Goal: Task Accomplishment & Management: Complete application form

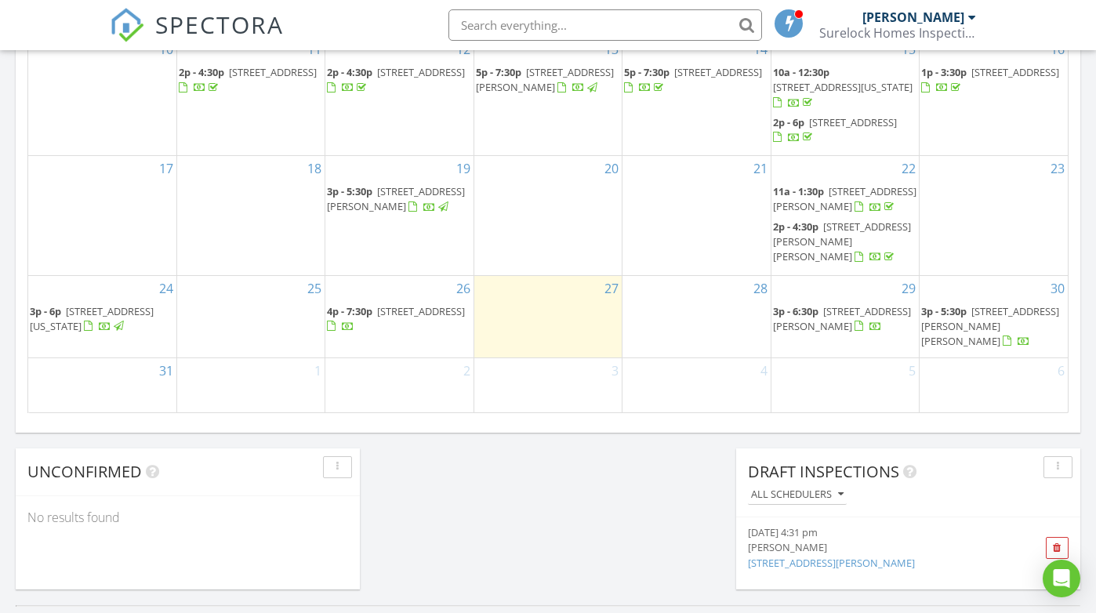
scroll to position [1028, 0]
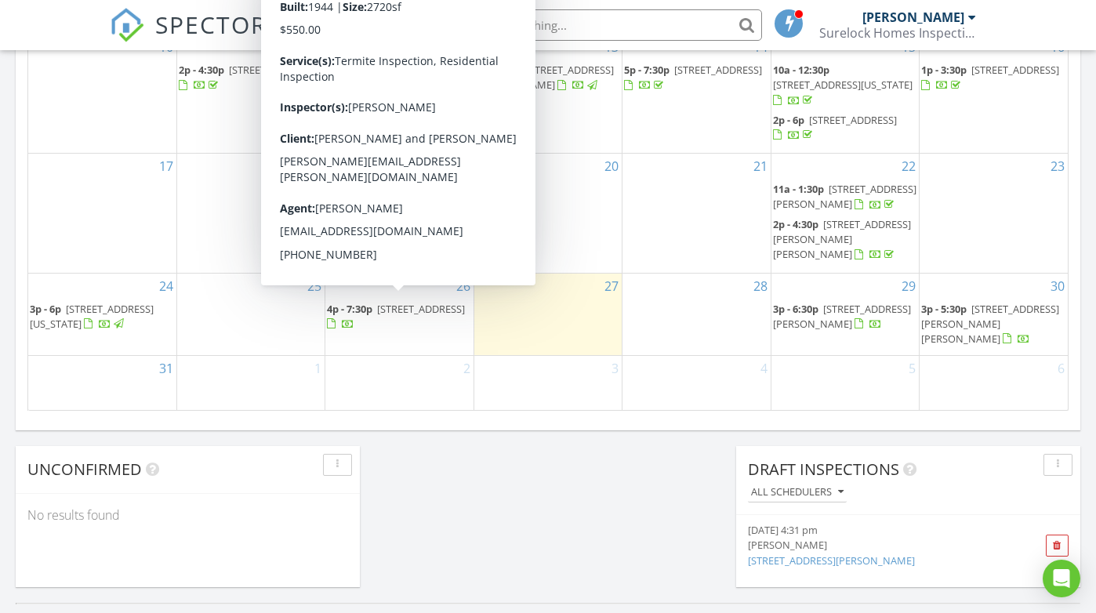
click at [408, 302] on span "[STREET_ADDRESS]" at bounding box center [421, 309] width 88 height 14
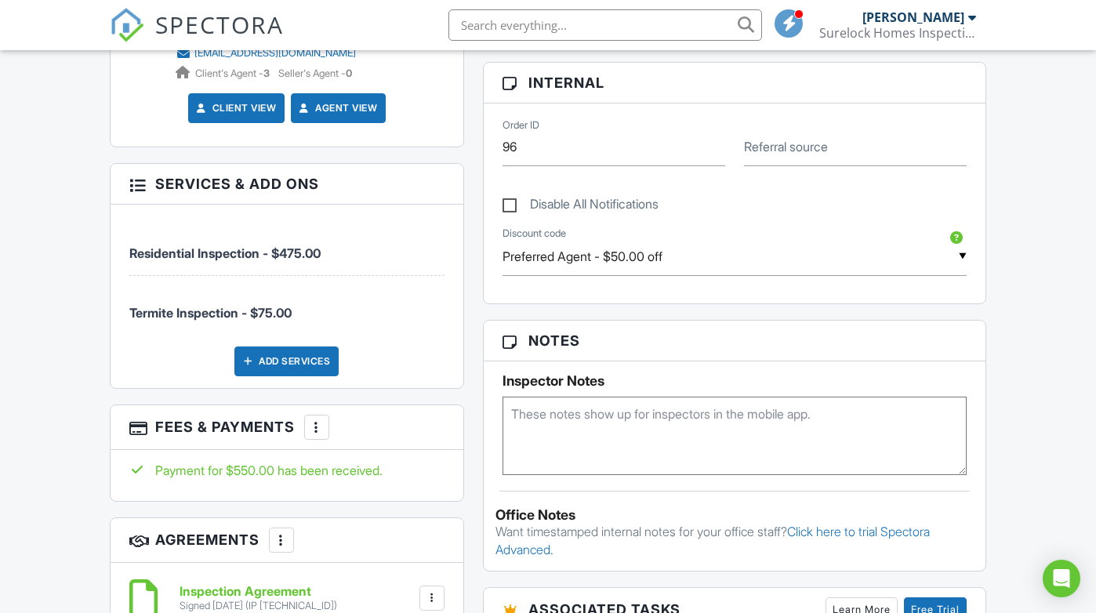
scroll to position [695, 0]
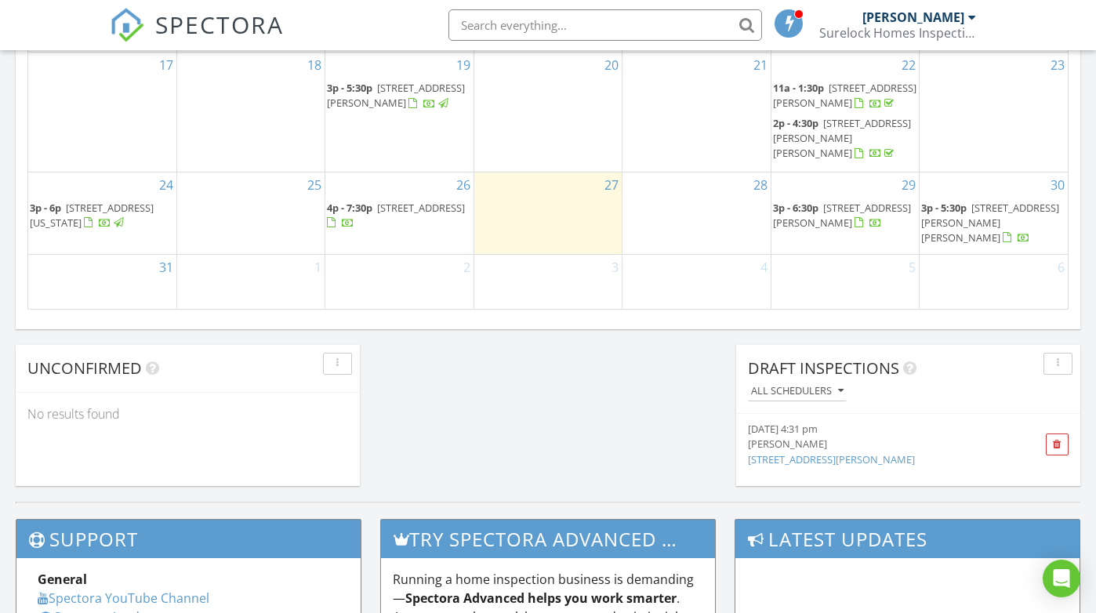
scroll to position [1126, 0]
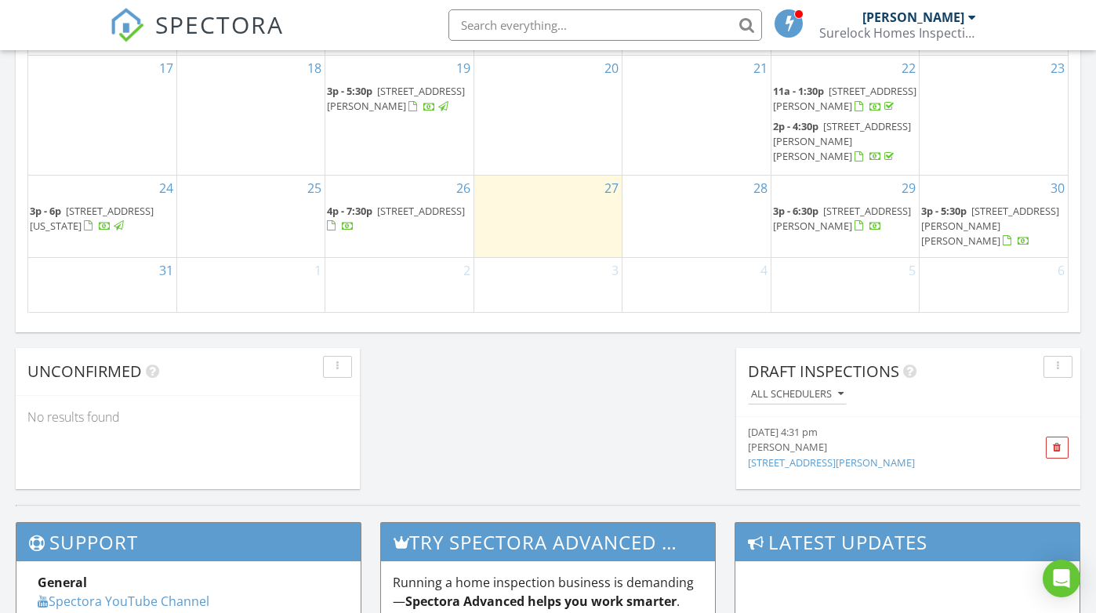
click at [860, 438] on div "[DATE] 4:31 pm" at bounding box center [881, 432] width 267 height 15
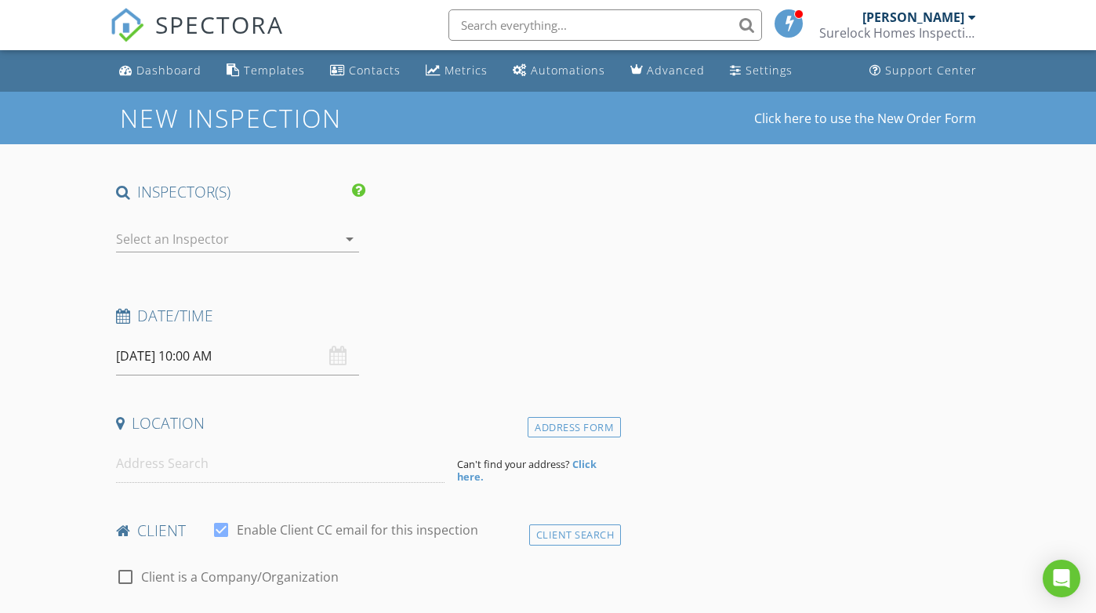
type input "Francis"
type input "Mazzola"
type input "Fmazzola13@gmail.com"
type input "267-476-4900"
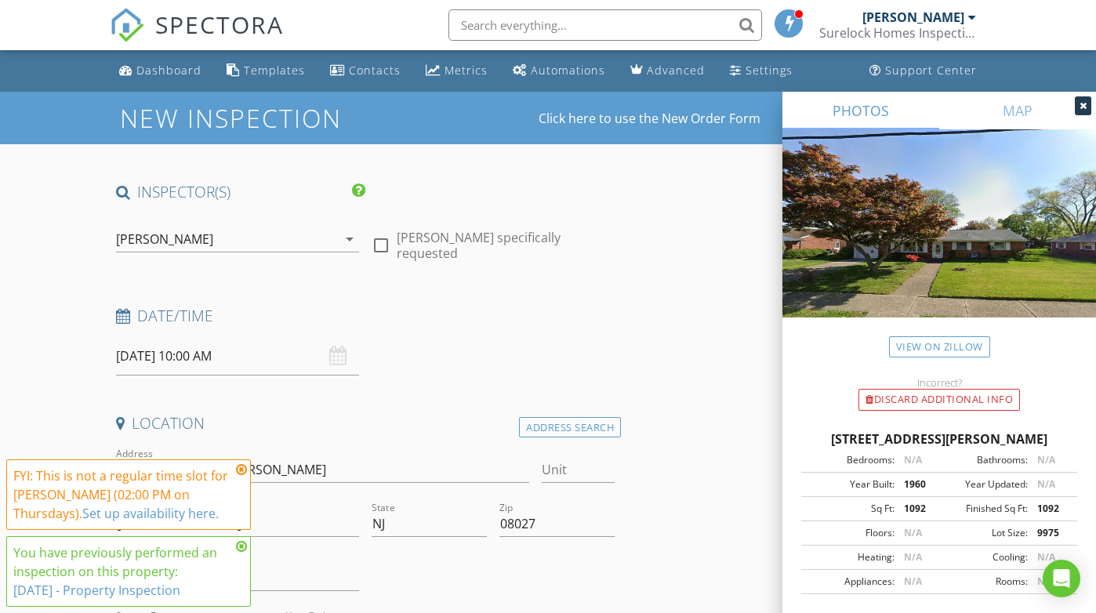
click at [245, 470] on icon at bounding box center [241, 469] width 11 height 13
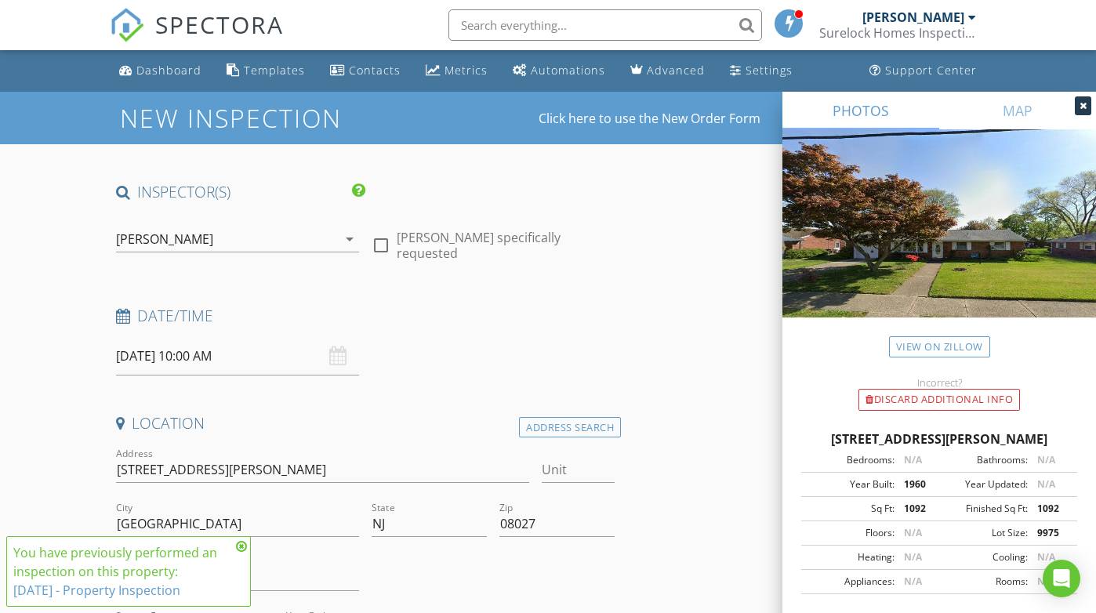
click at [241, 546] on icon at bounding box center [241, 546] width 11 height 13
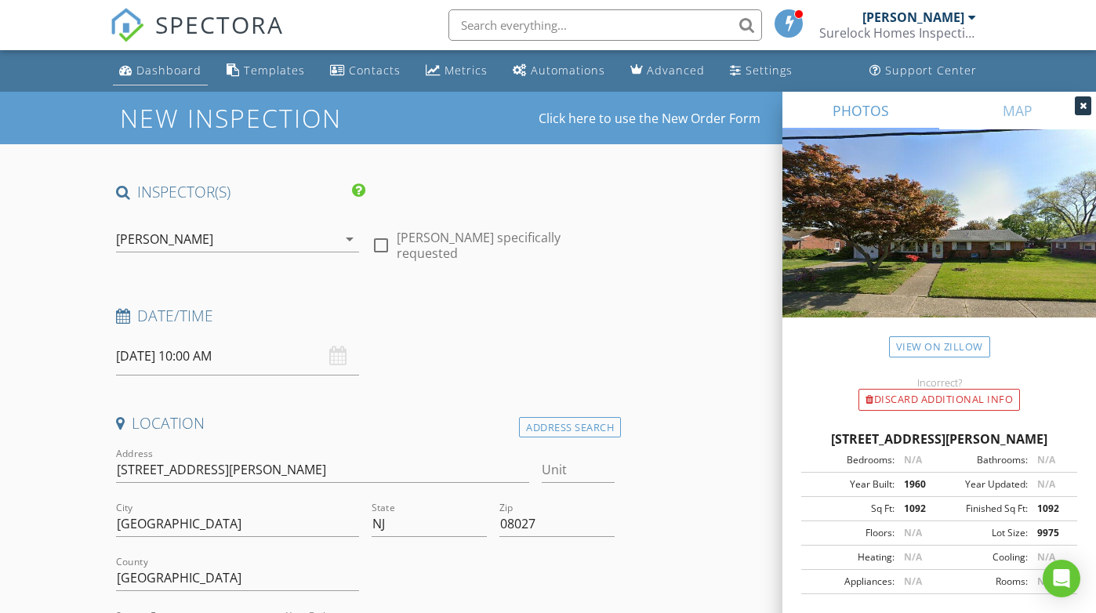
click at [172, 70] on div "Dashboard" at bounding box center [168, 70] width 65 height 15
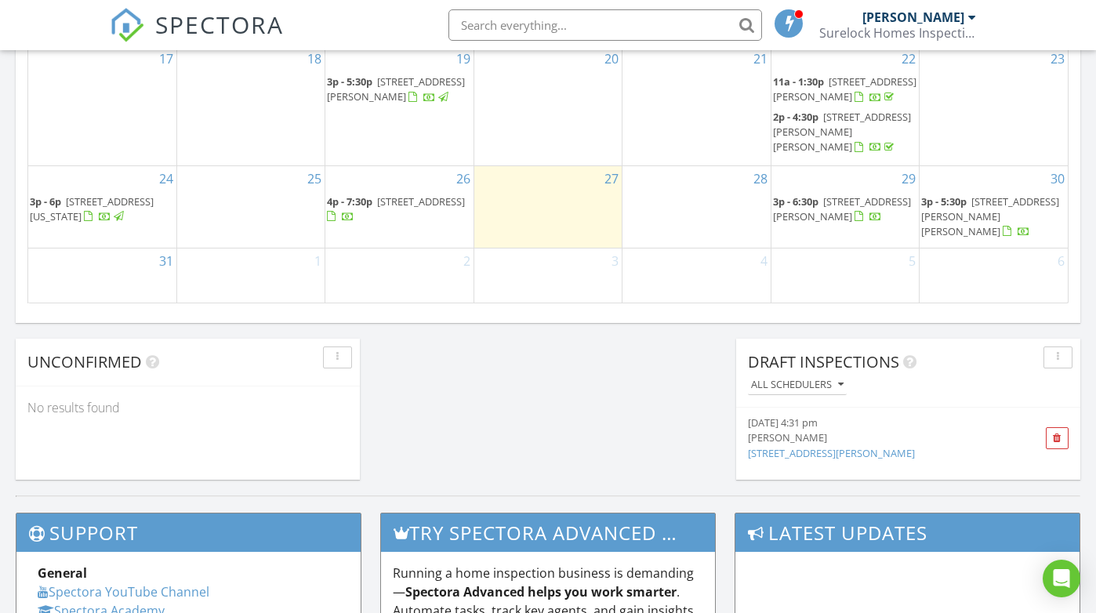
scroll to position [1140, 0]
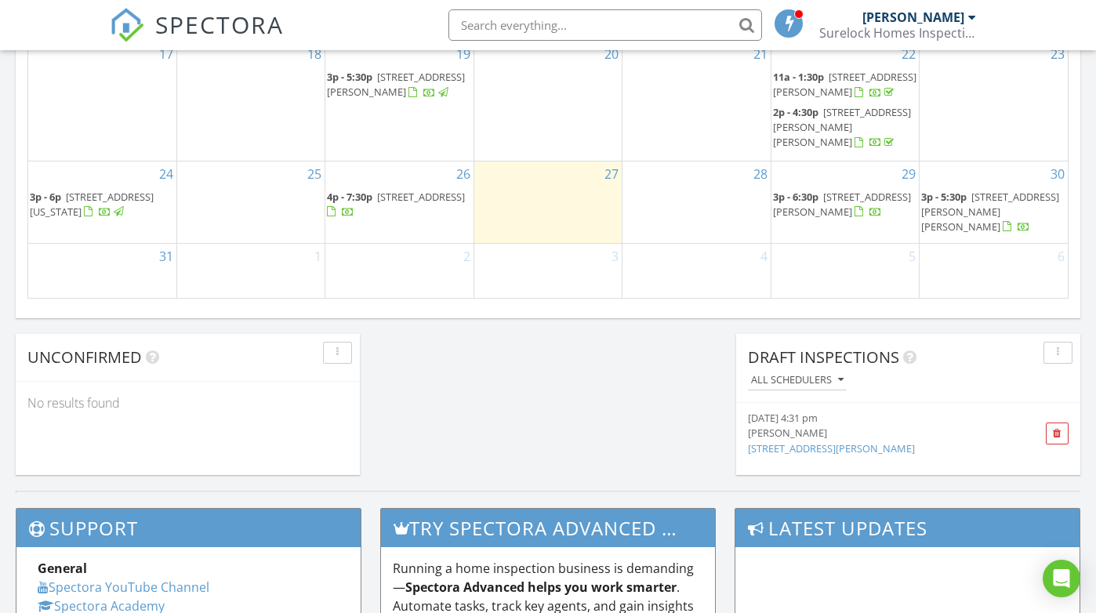
click at [437, 201] on span "4p - 7:30p [STREET_ADDRESS]" at bounding box center [399, 205] width 144 height 31
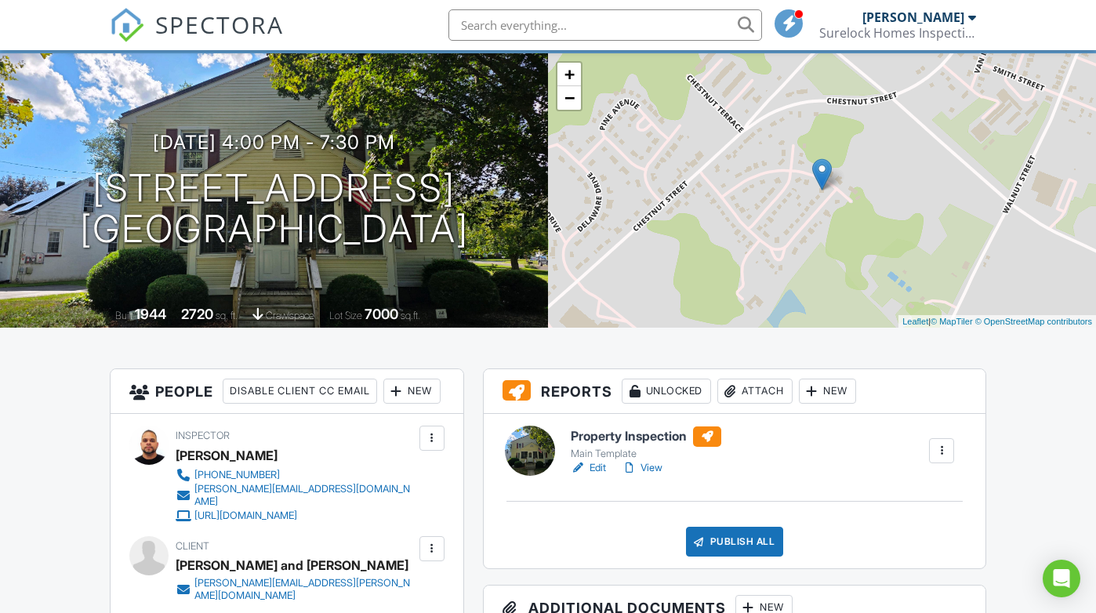
scroll to position [93, 0]
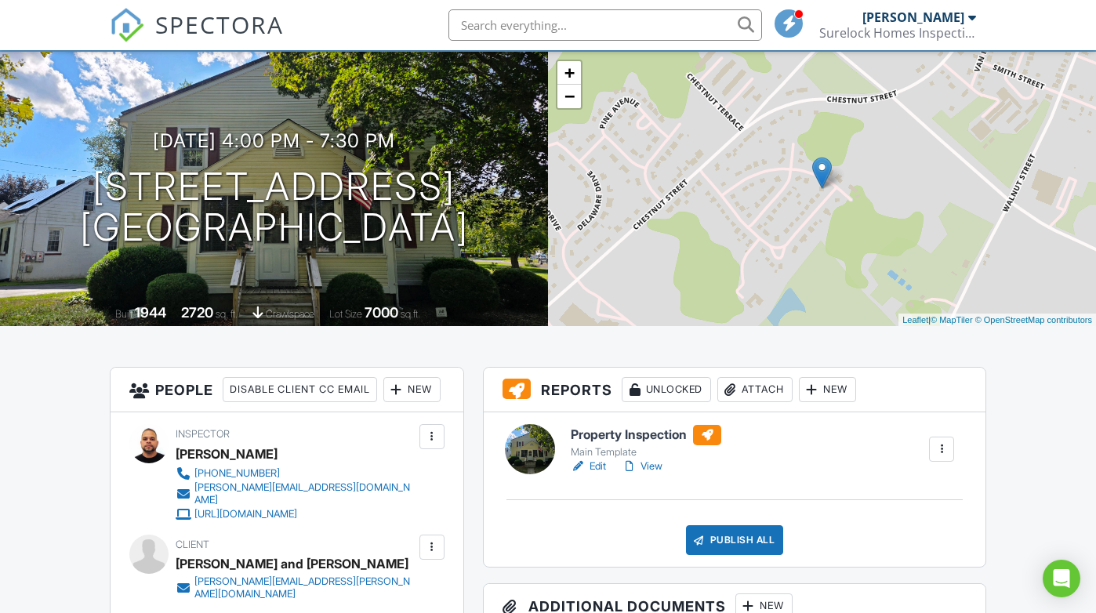
click at [758, 394] on div "Attach" at bounding box center [754, 389] width 75 height 25
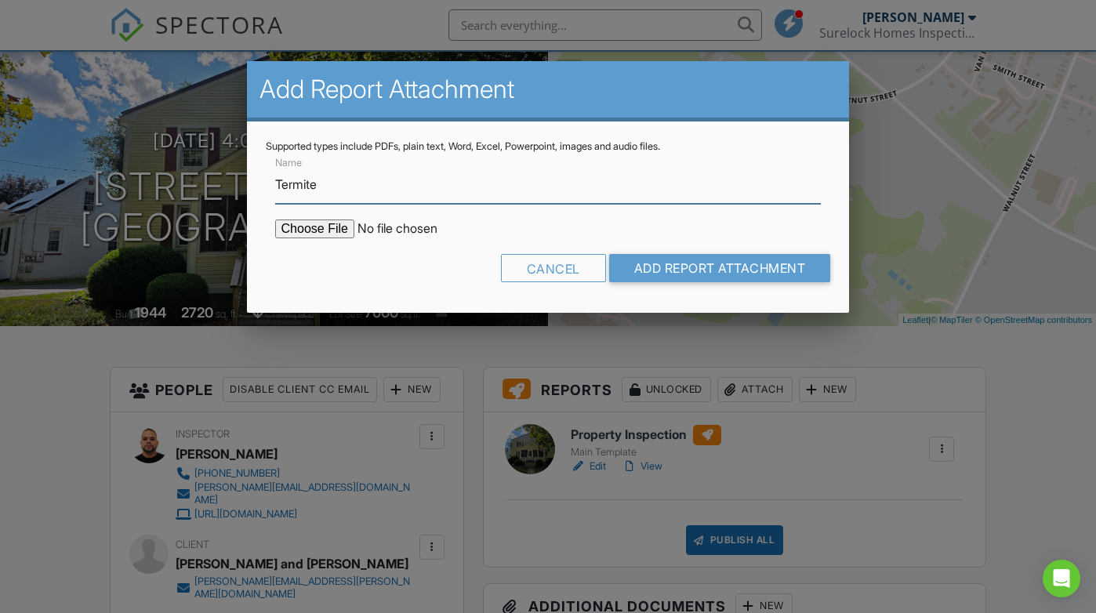
type input "Termite"
click at [316, 228] on input "file" at bounding box center [408, 229] width 267 height 19
type input "C:\fakepath\168 Cook Ave.pdf"
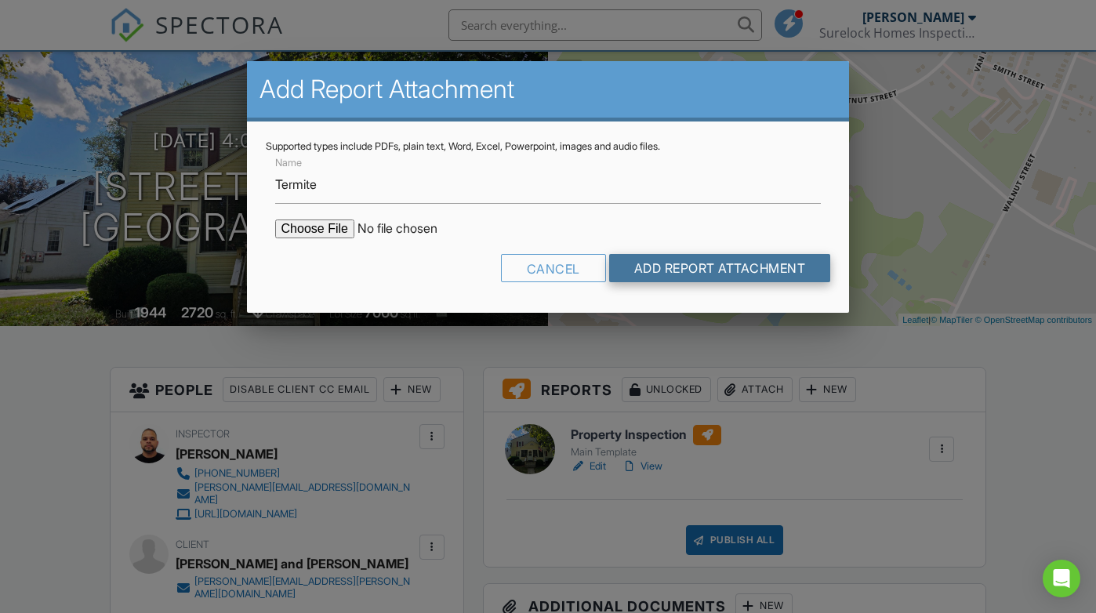
click at [741, 275] on input "Add Report Attachment" at bounding box center [720, 268] width 222 height 28
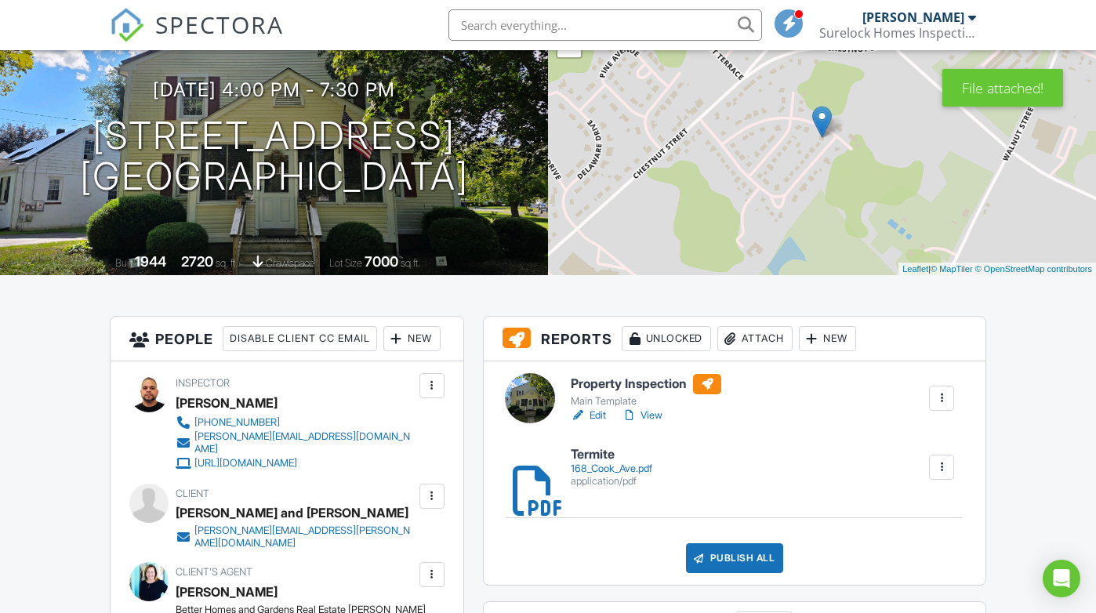
scroll to position [147, 0]
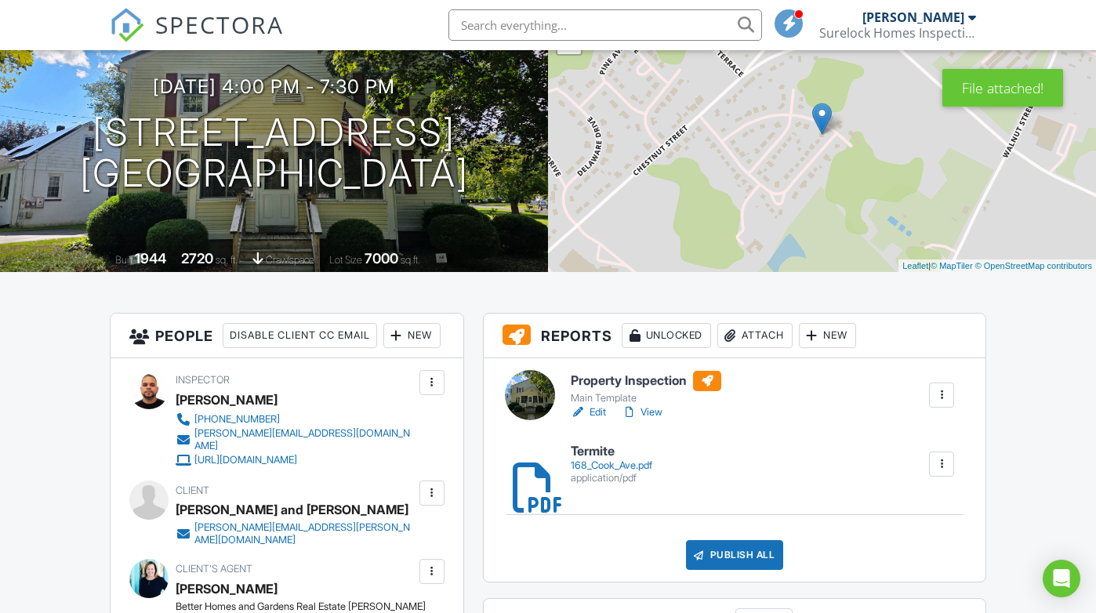
click at [654, 411] on link "View" at bounding box center [642, 413] width 41 height 16
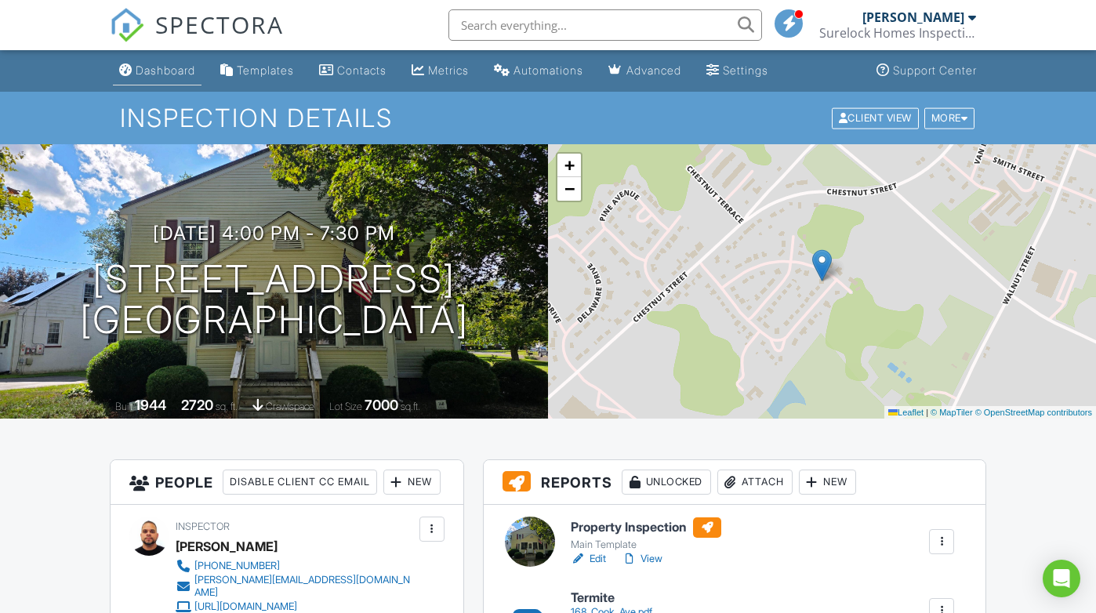
click at [163, 64] on div "Dashboard" at bounding box center [166, 70] width 60 height 13
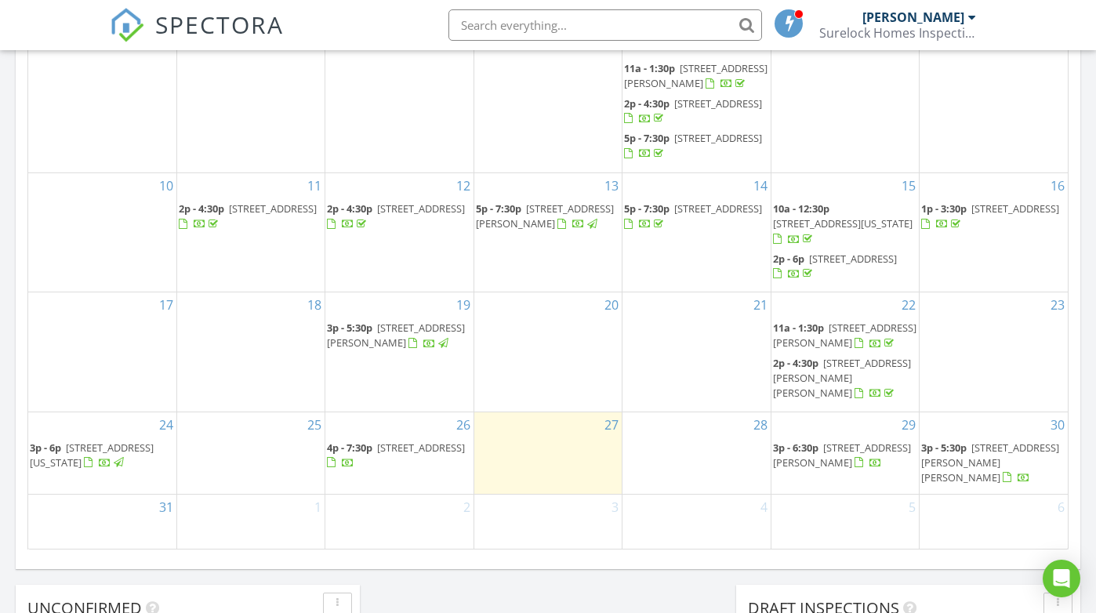
scroll to position [892, 0]
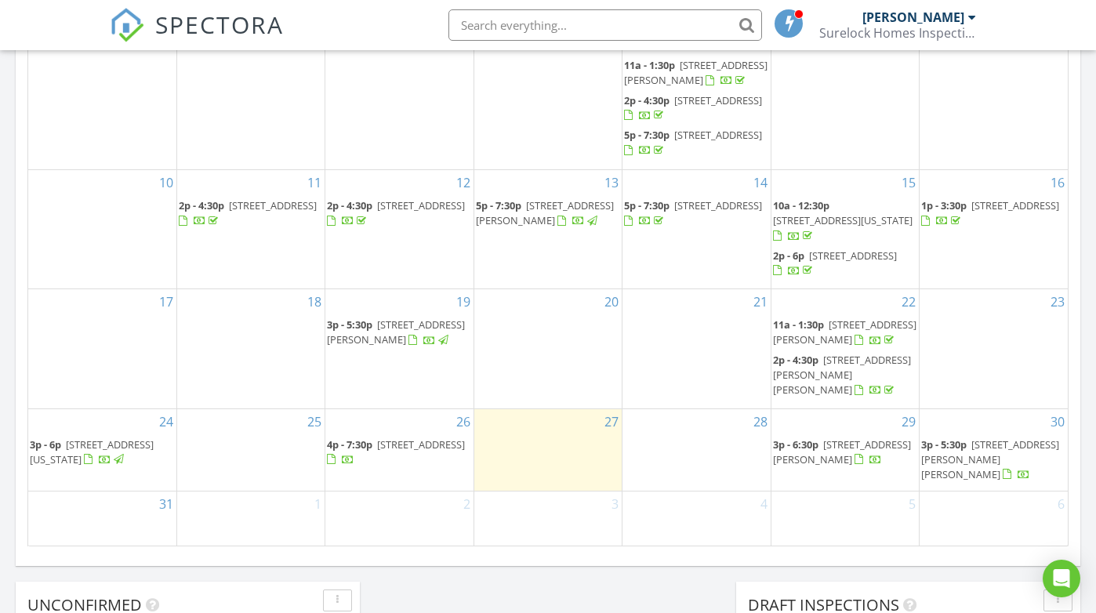
click at [390, 439] on span "[STREET_ADDRESS]" at bounding box center [421, 444] width 88 height 14
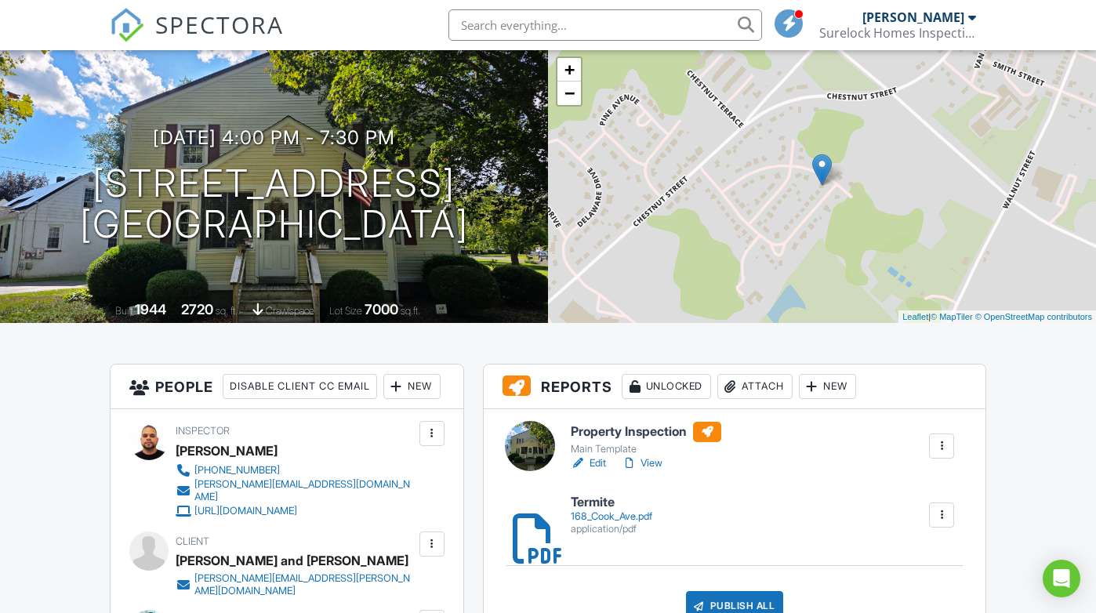
scroll to position [118, 0]
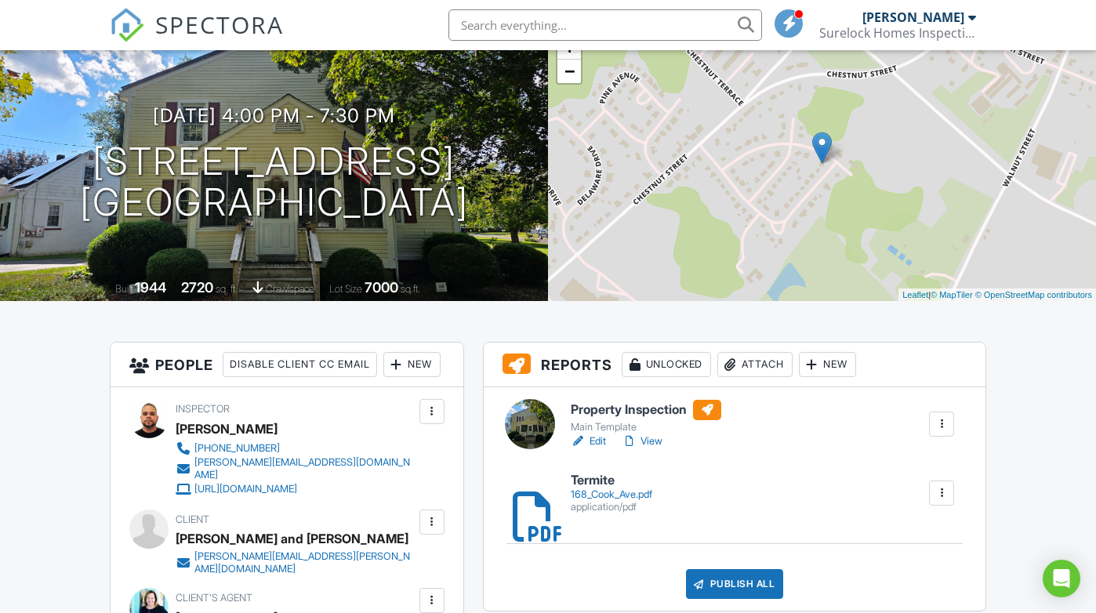
click at [660, 443] on link "View" at bounding box center [642, 442] width 41 height 16
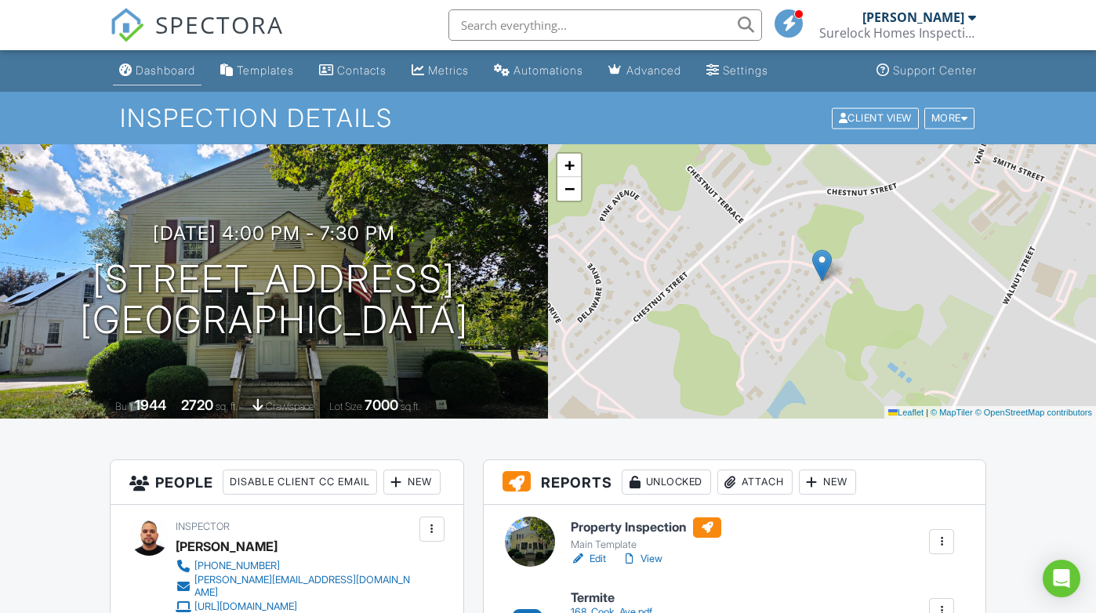
click at [156, 69] on div "Dashboard" at bounding box center [166, 70] width 60 height 13
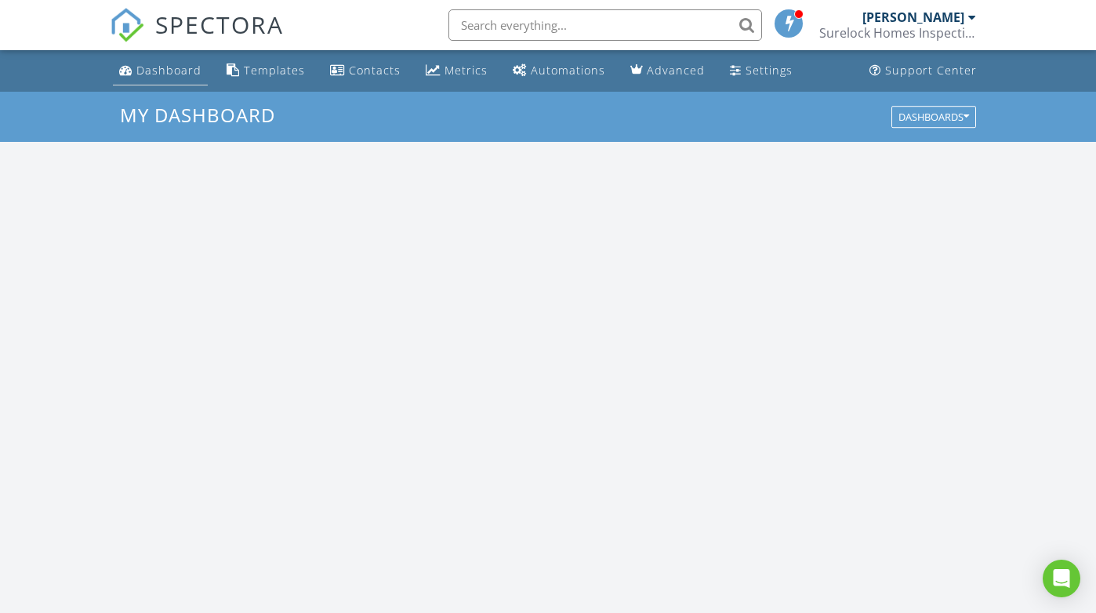
scroll to position [1428, 1097]
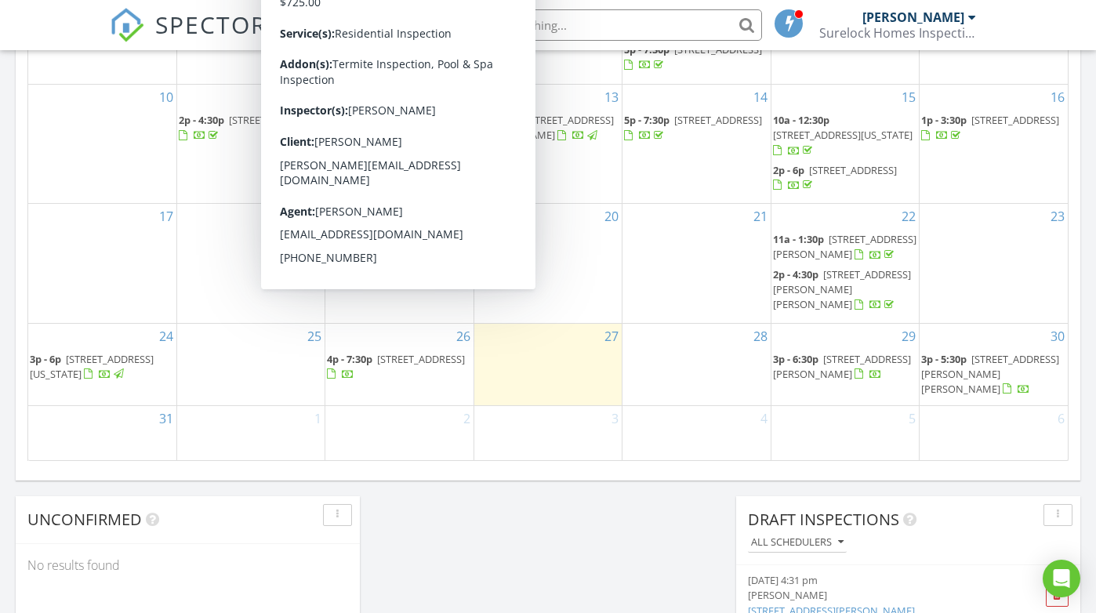
scroll to position [980, 0]
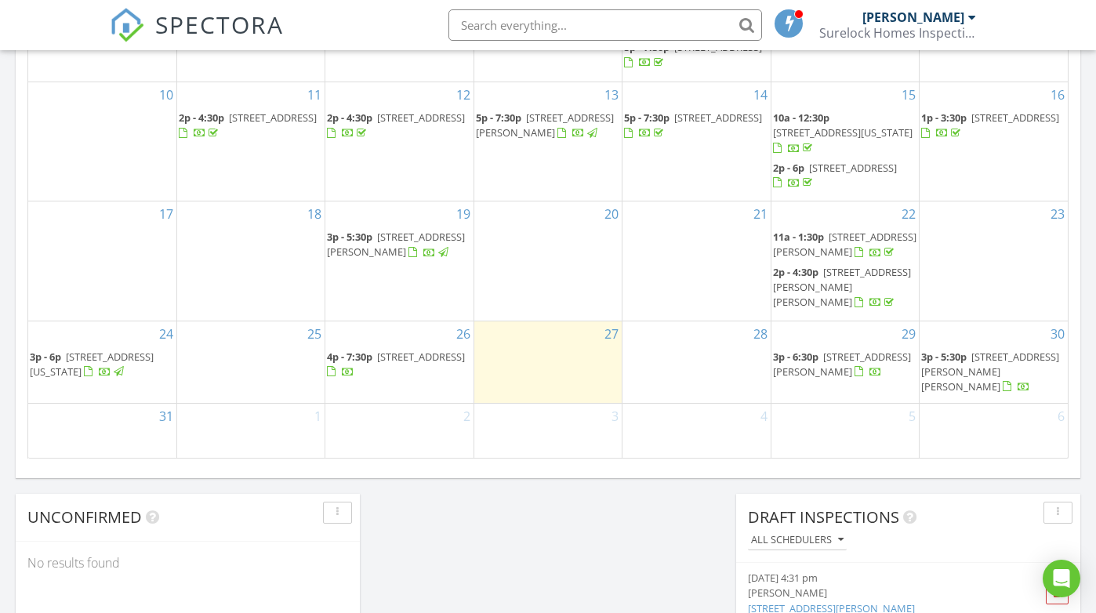
click at [402, 350] on span "[STREET_ADDRESS]" at bounding box center [421, 357] width 88 height 14
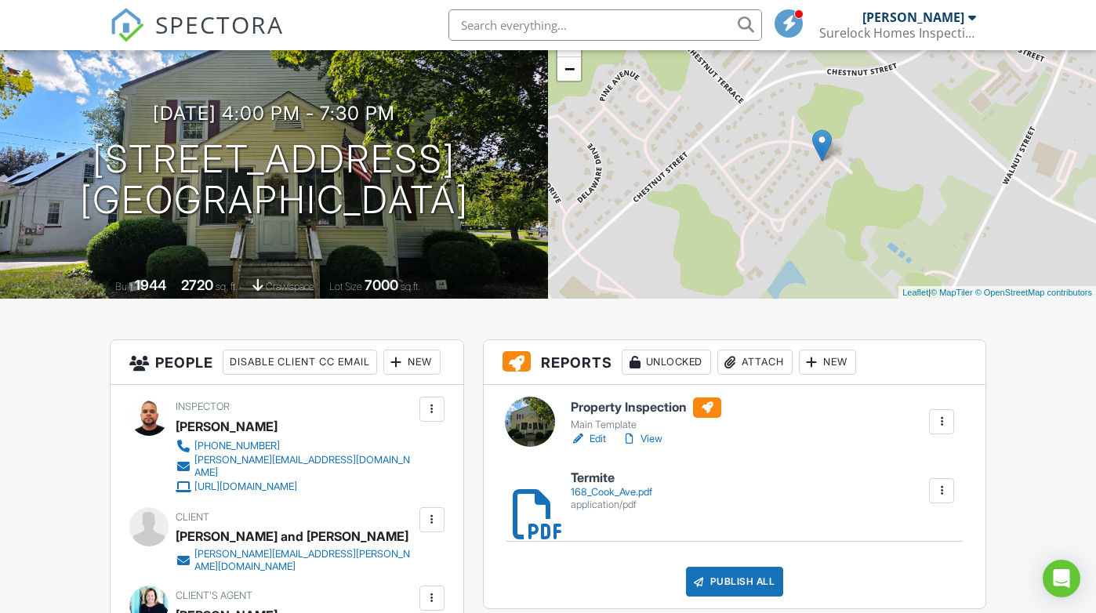
scroll to position [169, 0]
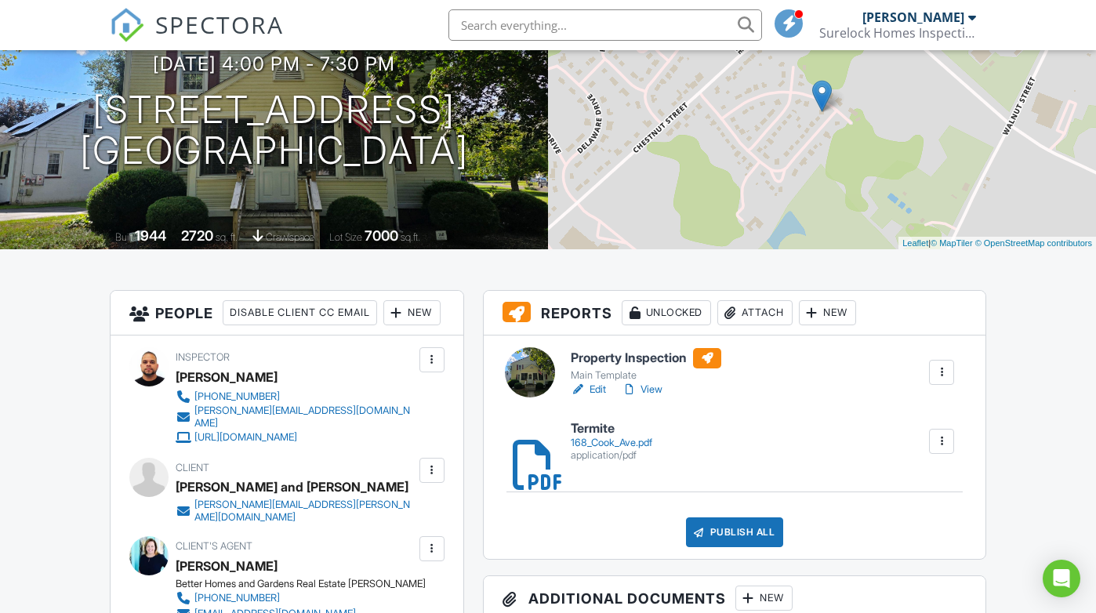
click at [652, 388] on link "View" at bounding box center [642, 390] width 41 height 16
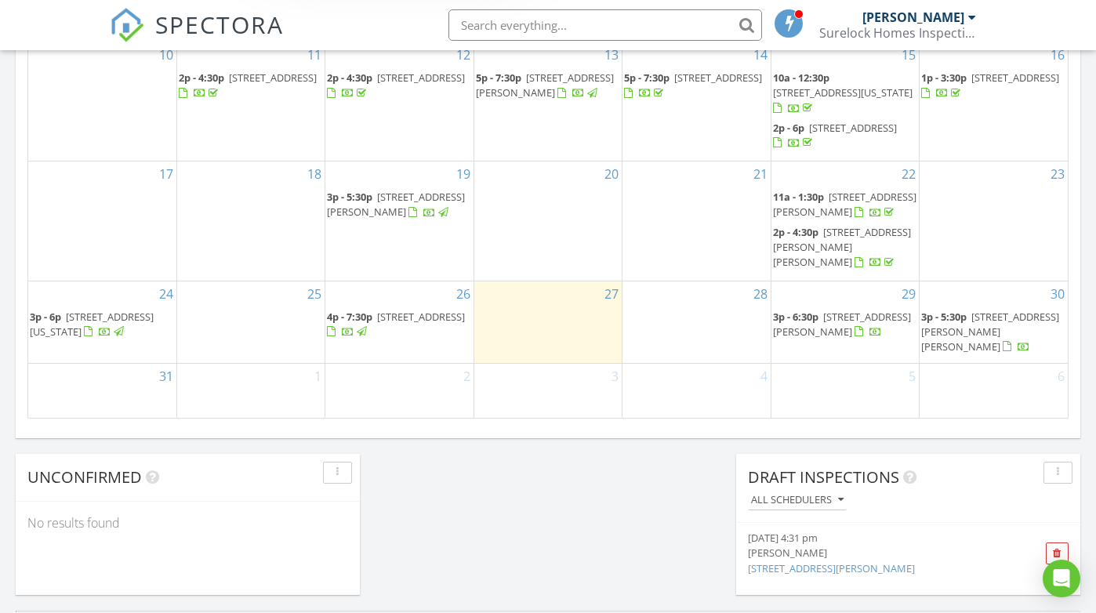
scroll to position [1047, 0]
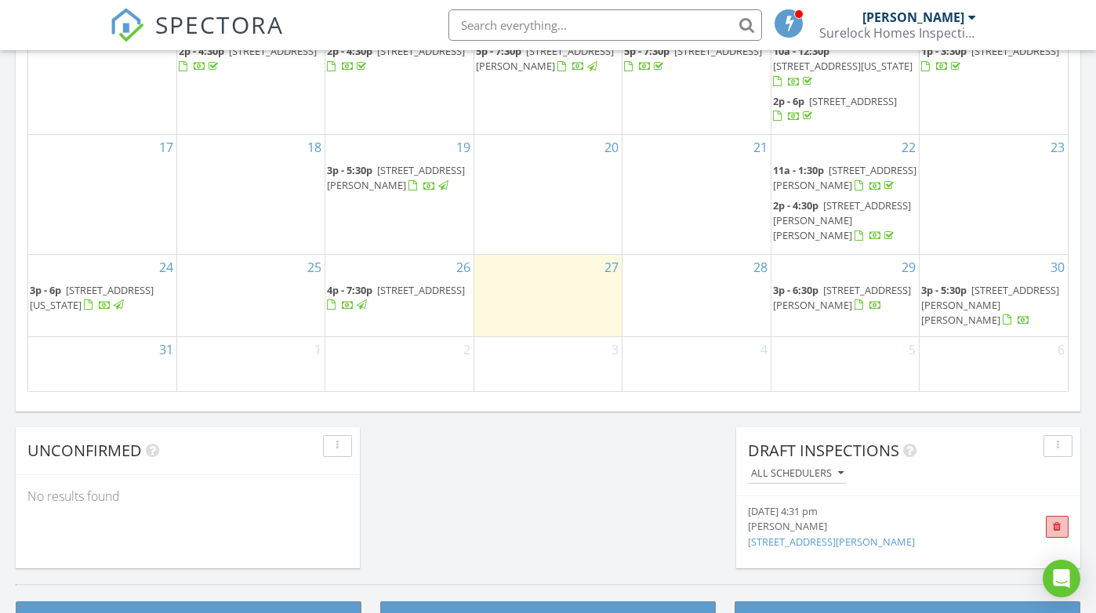
click at [1056, 527] on span at bounding box center [1057, 527] width 9 height 10
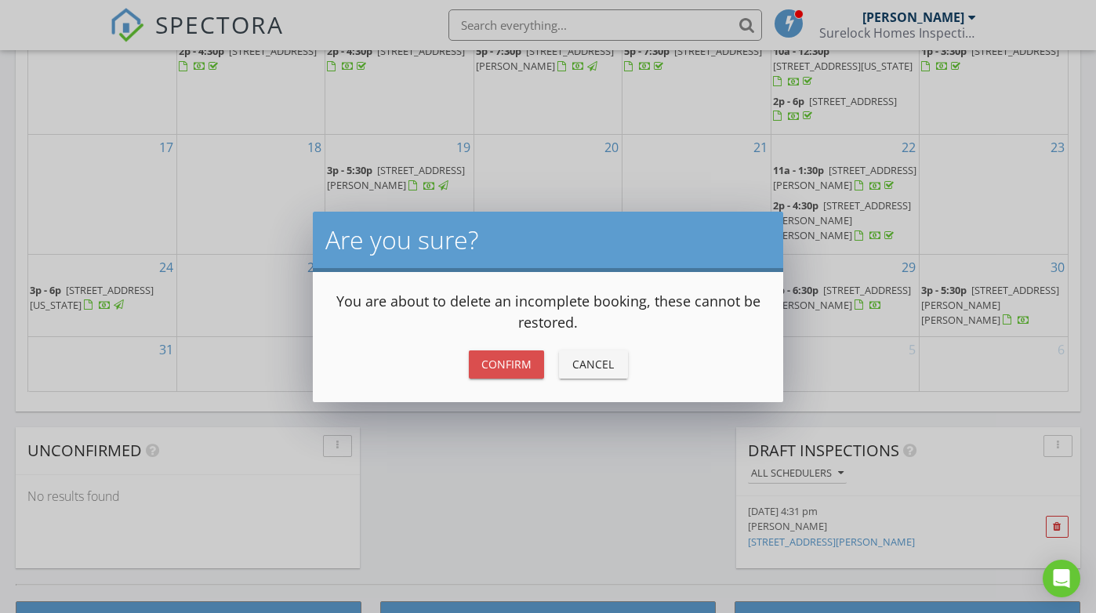
drag, startPoint x: 524, startPoint y: 359, endPoint x: 539, endPoint y: 493, distance: 134.9
click at [539, 493] on div "Are you sure? You are about to delete an incomplete booking, these cannot be re…" at bounding box center [548, 306] width 1096 height 613
click at [503, 362] on div "Confirm" at bounding box center [506, 364] width 50 height 16
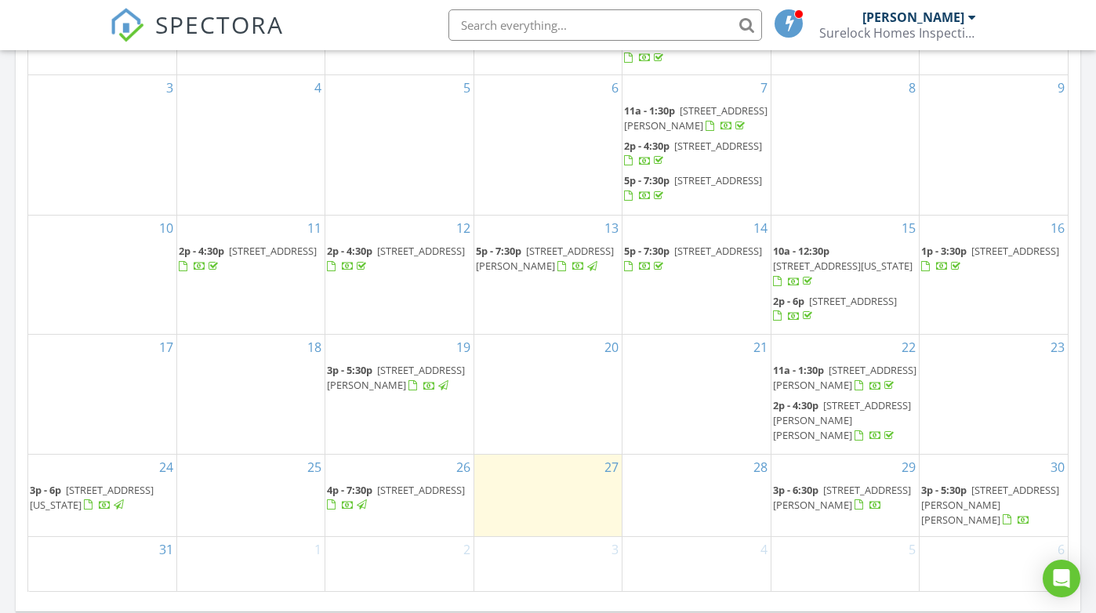
scroll to position [851, 0]
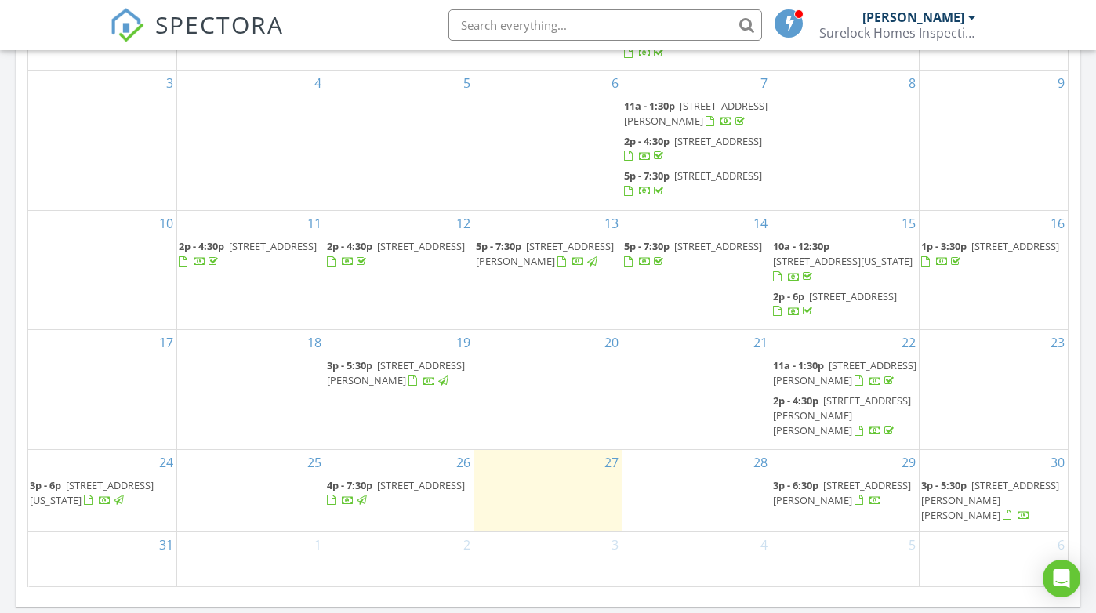
click at [794, 23] on span at bounding box center [790, 23] width 16 height 14
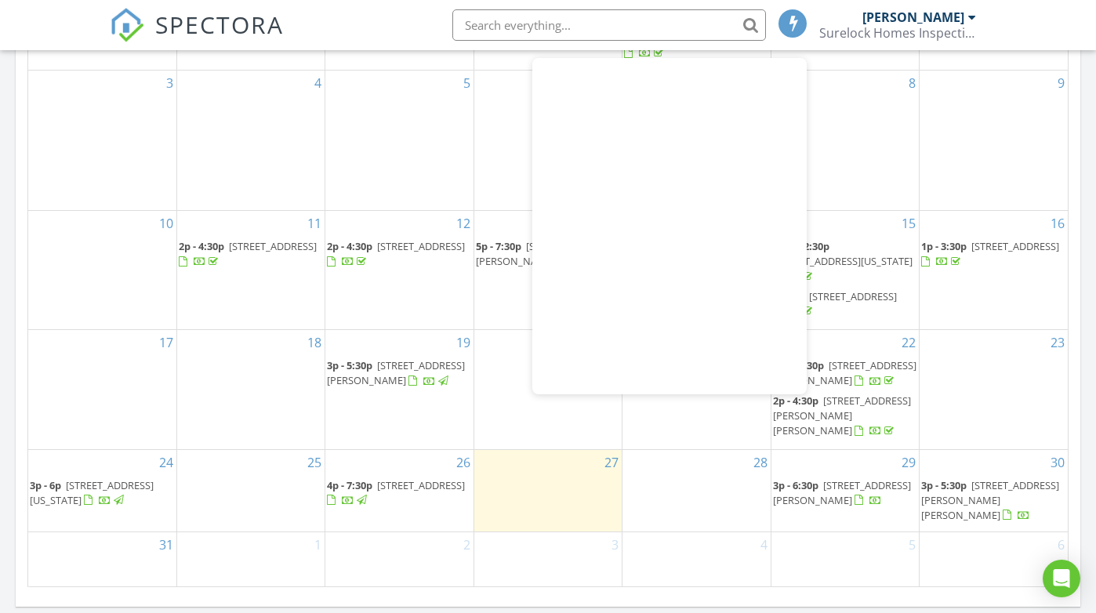
click at [497, 150] on div "6" at bounding box center [547, 141] width 147 height 140
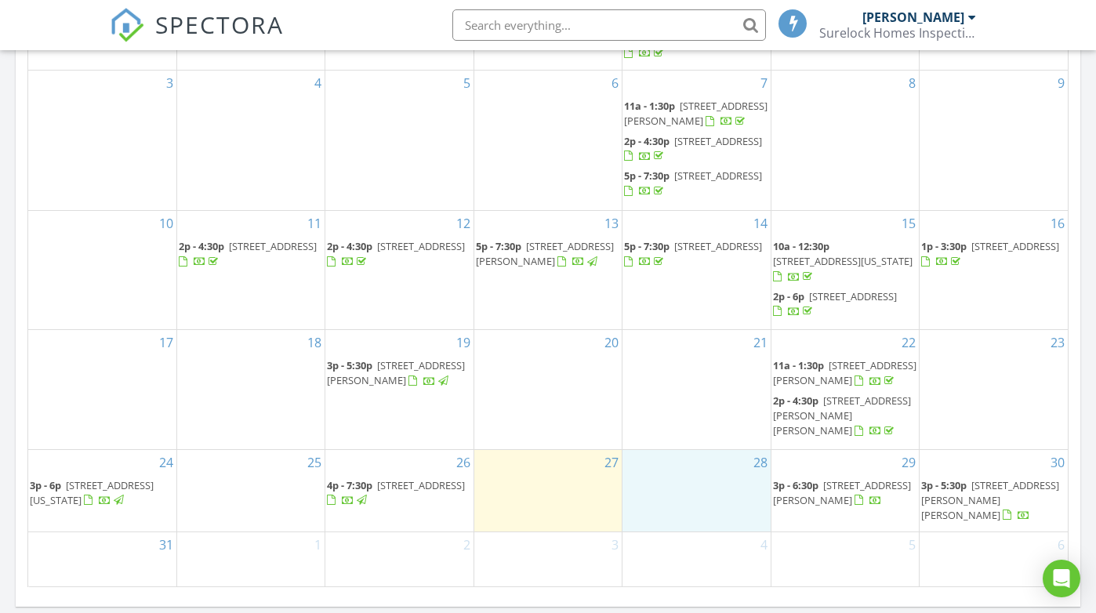
click at [723, 484] on div "28" at bounding box center [696, 491] width 147 height 82
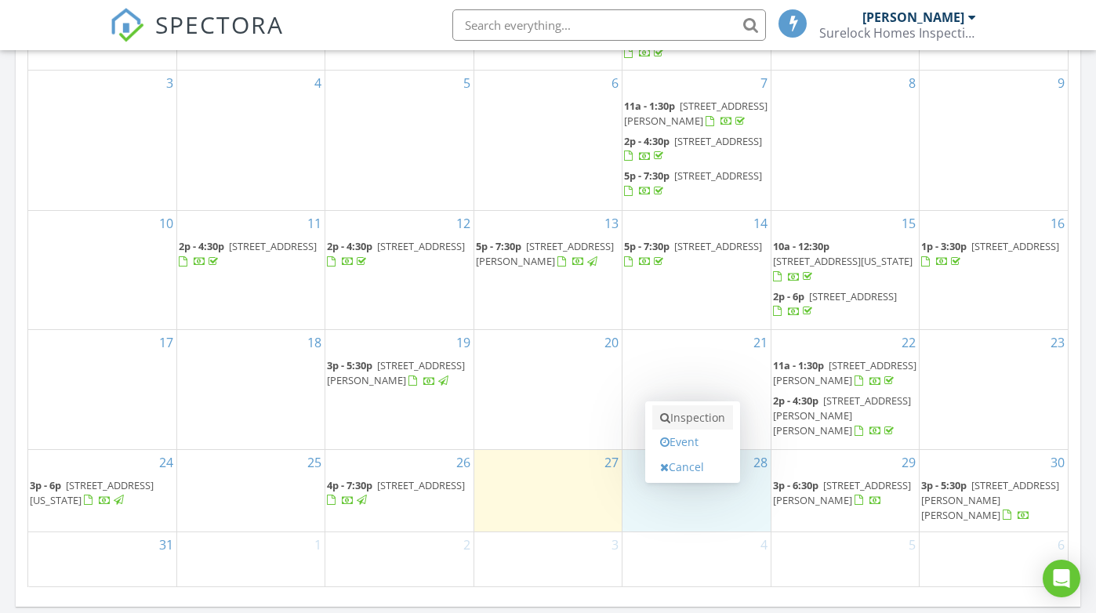
click at [704, 419] on link "Inspection" at bounding box center [692, 417] width 81 height 25
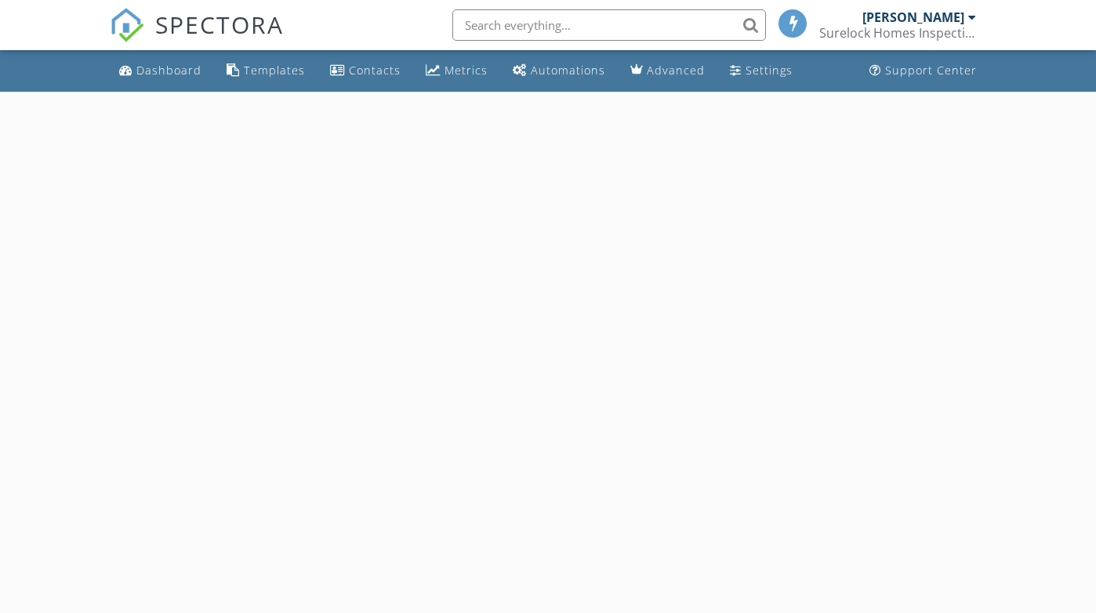
select select "7"
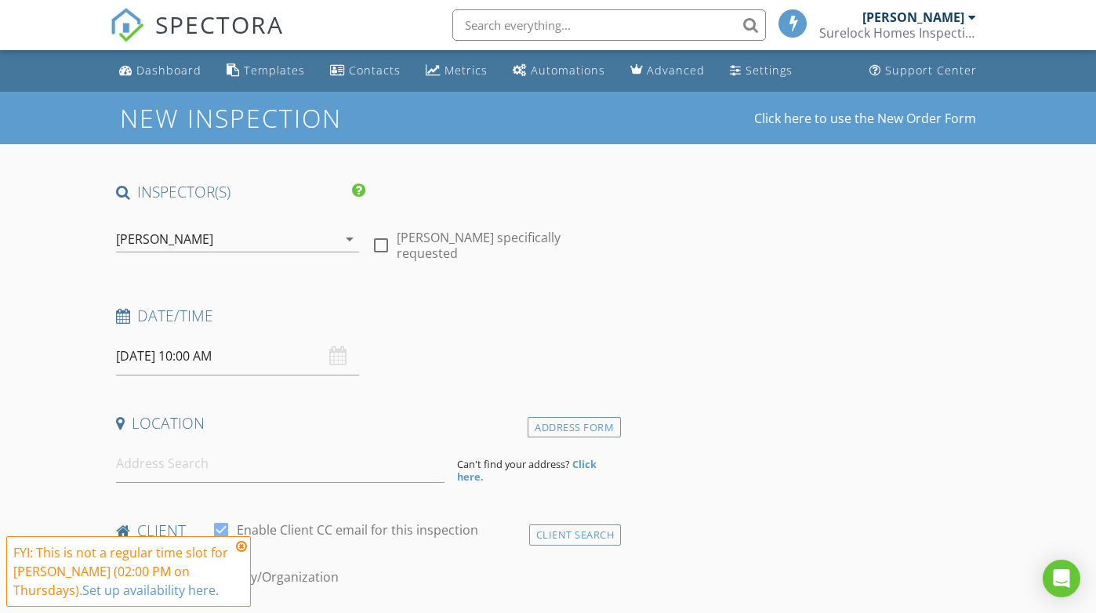
click at [189, 357] on input "08/28/2025 10:00 AM" at bounding box center [237, 356] width 243 height 38
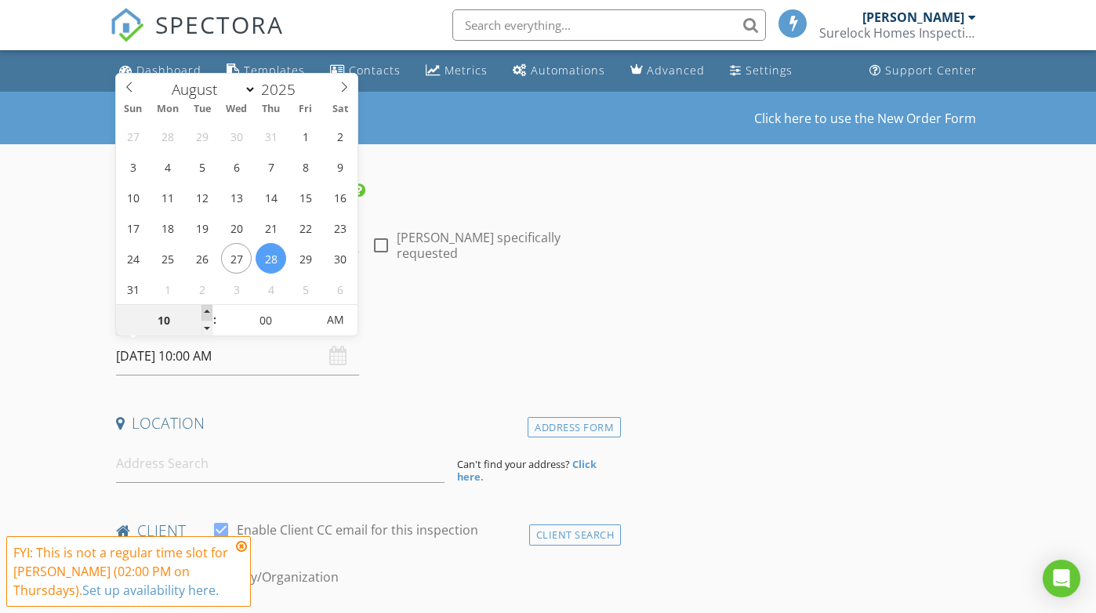
type input "11"
type input "08/28/2025 11:00 AM"
click at [207, 309] on span at bounding box center [206, 313] width 11 height 16
type input "12"
type input "08/28/2025 12:00 PM"
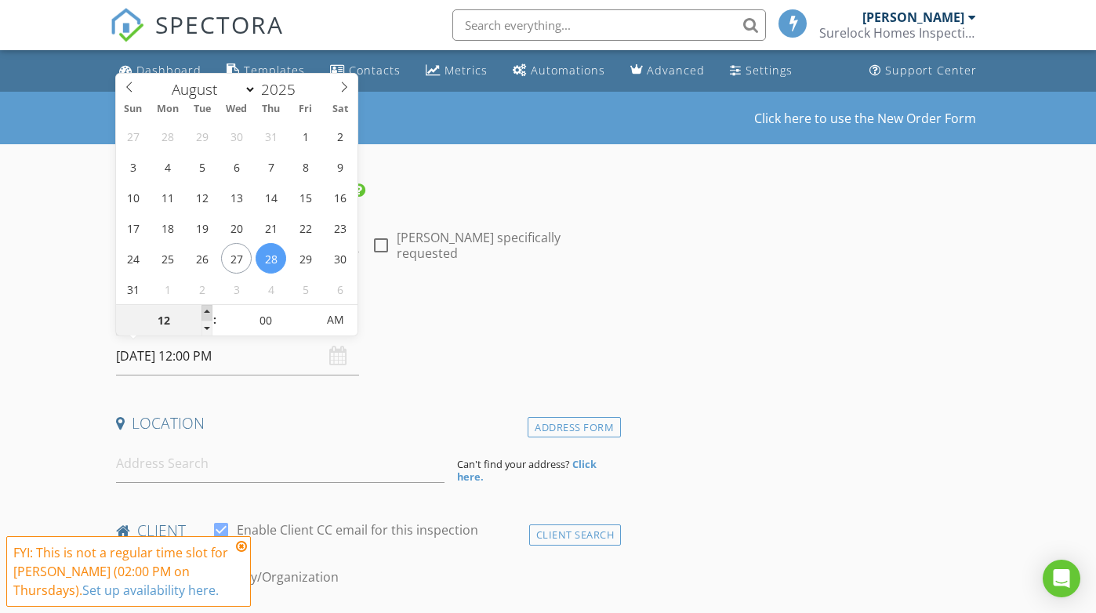
click at [207, 309] on span at bounding box center [206, 313] width 11 height 16
type input "01"
type input "08/28/2025 1:00 PM"
click at [207, 309] on span at bounding box center [206, 313] width 11 height 16
type input "02"
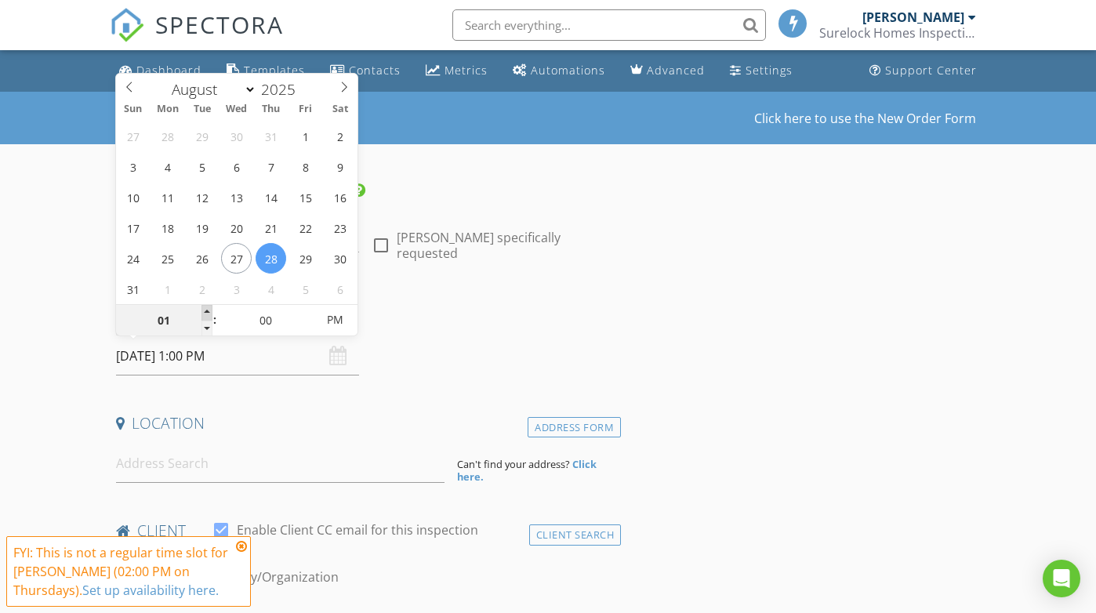
type input "08/28/2025 2:00 PM"
click at [207, 309] on span at bounding box center [206, 313] width 11 height 16
type input "03"
type input "08/28/2025 3:00 PM"
click at [207, 309] on span at bounding box center [206, 313] width 11 height 16
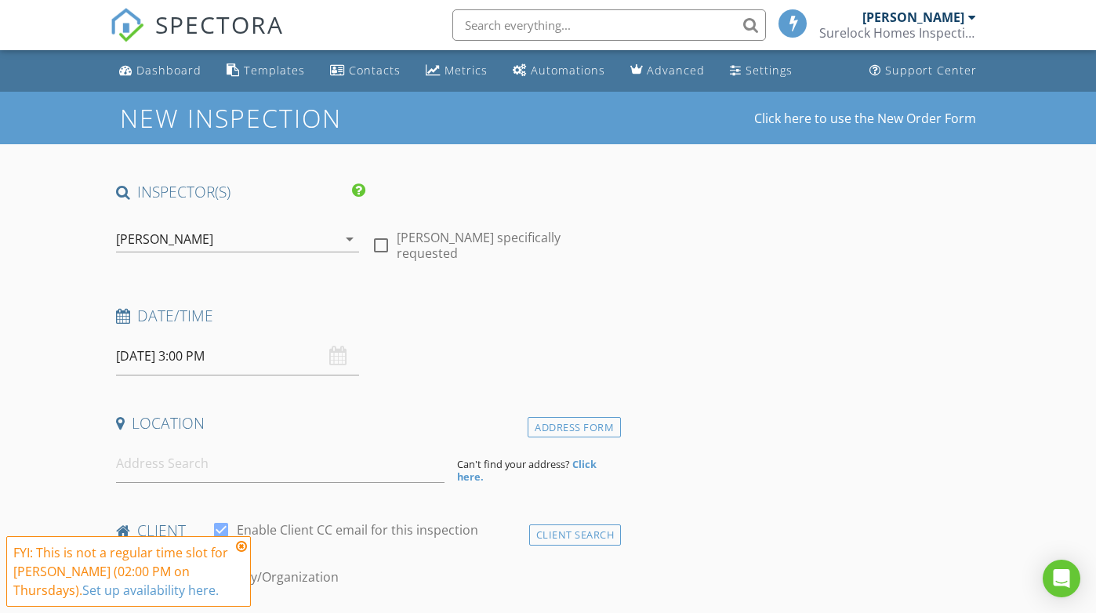
click at [151, 467] on input at bounding box center [280, 464] width 329 height 38
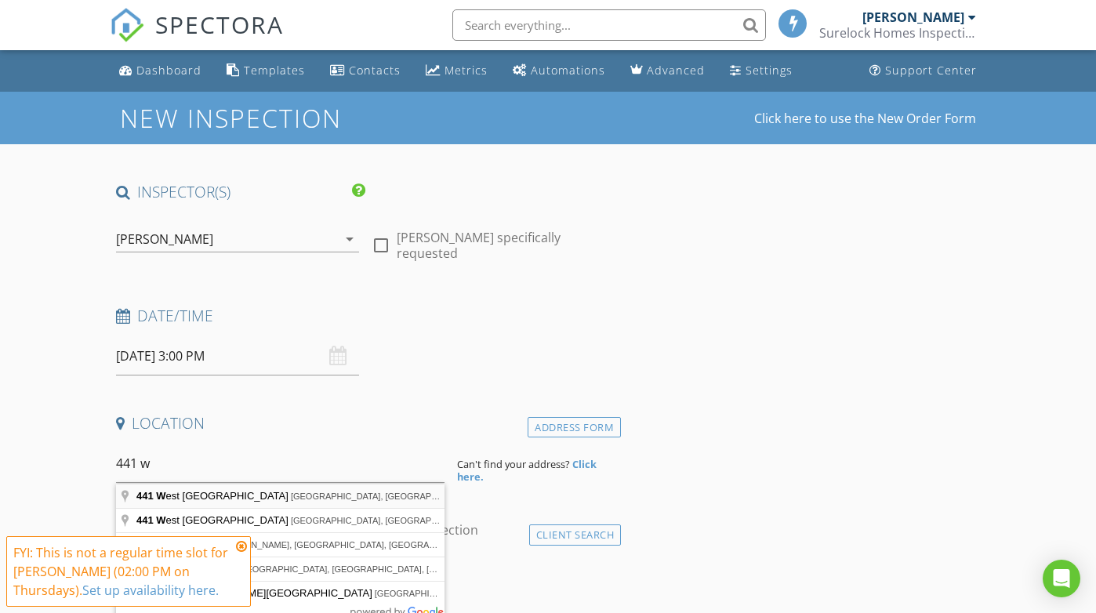
type input "441 West Broad Street, Paulsboro, NJ, USA"
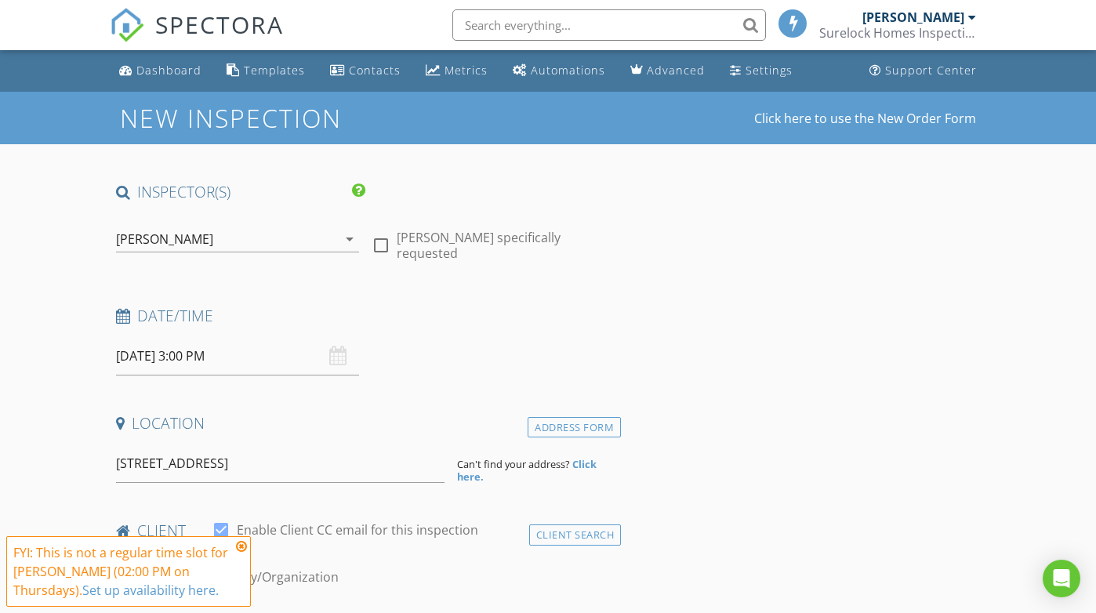
click at [242, 543] on icon at bounding box center [241, 546] width 11 height 13
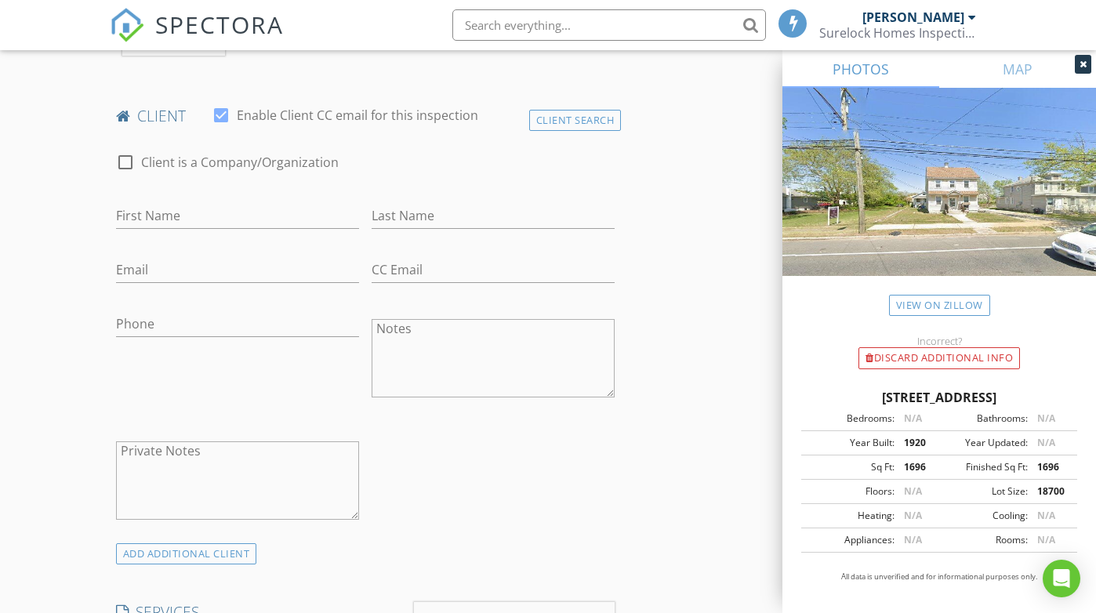
scroll to position [711, 0]
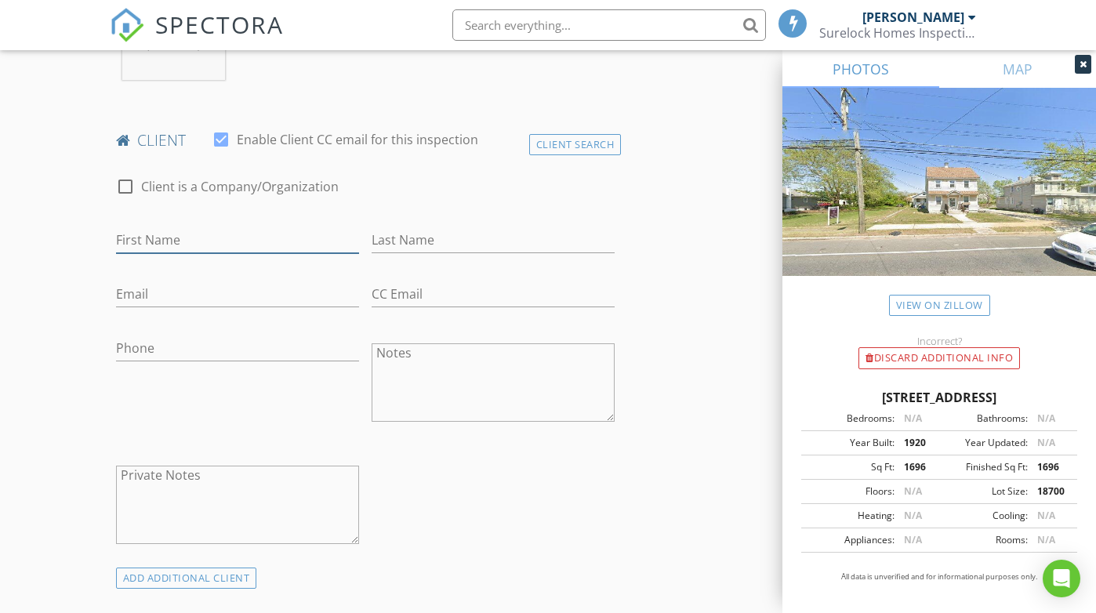
click at [162, 238] on input "First Name" at bounding box center [237, 240] width 243 height 26
paste input "Glenda Sandre"
type input "Glenda Sandre"
click at [391, 238] on input "Last Name" at bounding box center [493, 240] width 243 height 26
paste input "Glenda Sandre"
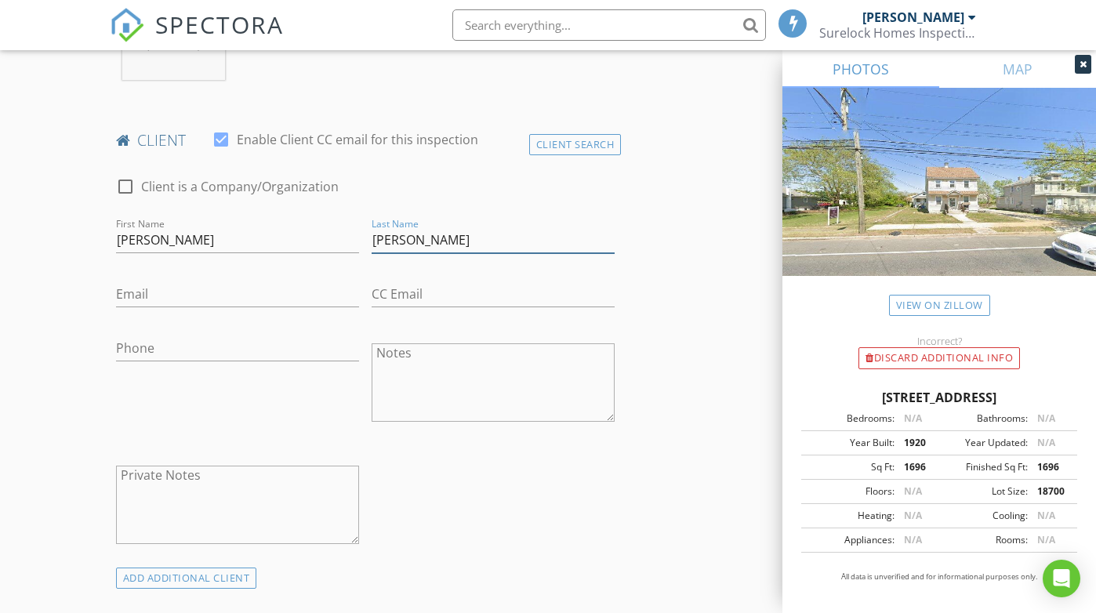
click at [418, 240] on input "Glenda Sandre" at bounding box center [493, 240] width 243 height 26
type input "Sandre"
click at [245, 245] on input "Glenda Sandre" at bounding box center [237, 240] width 243 height 26
type input "Glenda"
click at [140, 295] on input "Email" at bounding box center [237, 294] width 243 height 26
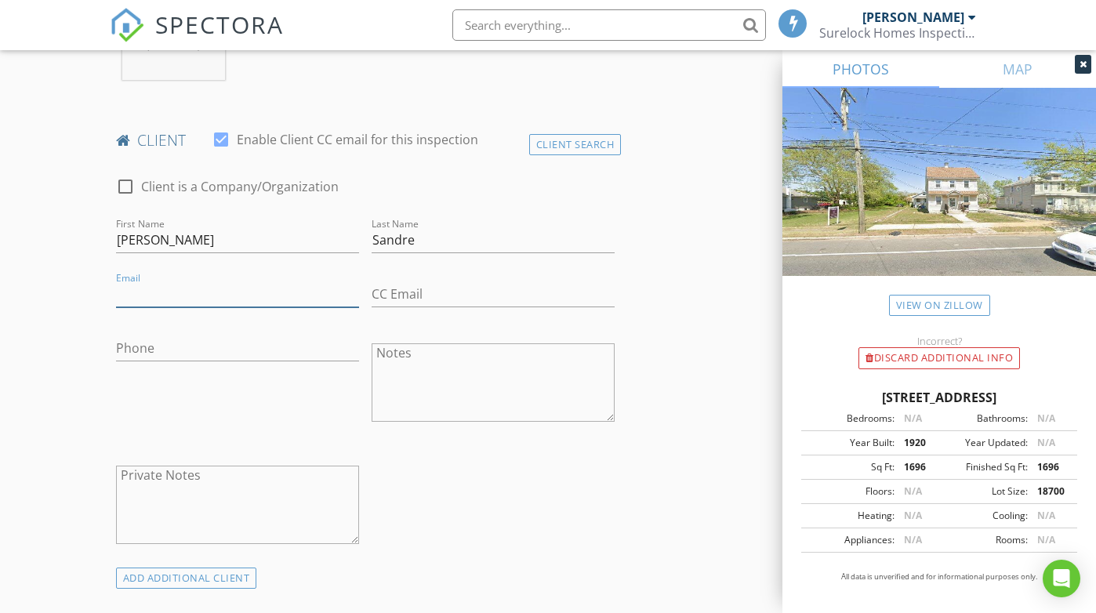
paste input "familysandre@gmail.com"
type input "familysandre@gmail.com"
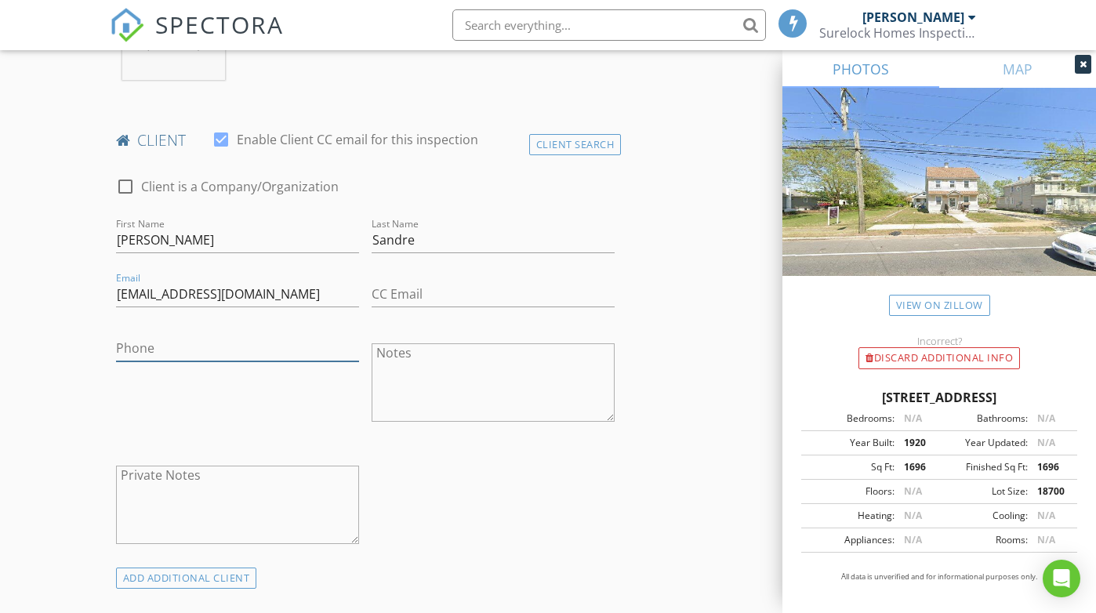
click at [146, 346] on input "Phone" at bounding box center [237, 349] width 243 height 26
paste input "484-687-7341"
type input "484-687-7341"
click at [482, 520] on div "check_box_outline_blank Client is a Company/Organization First Name Glenda Last…" at bounding box center [365, 365] width 511 height 406
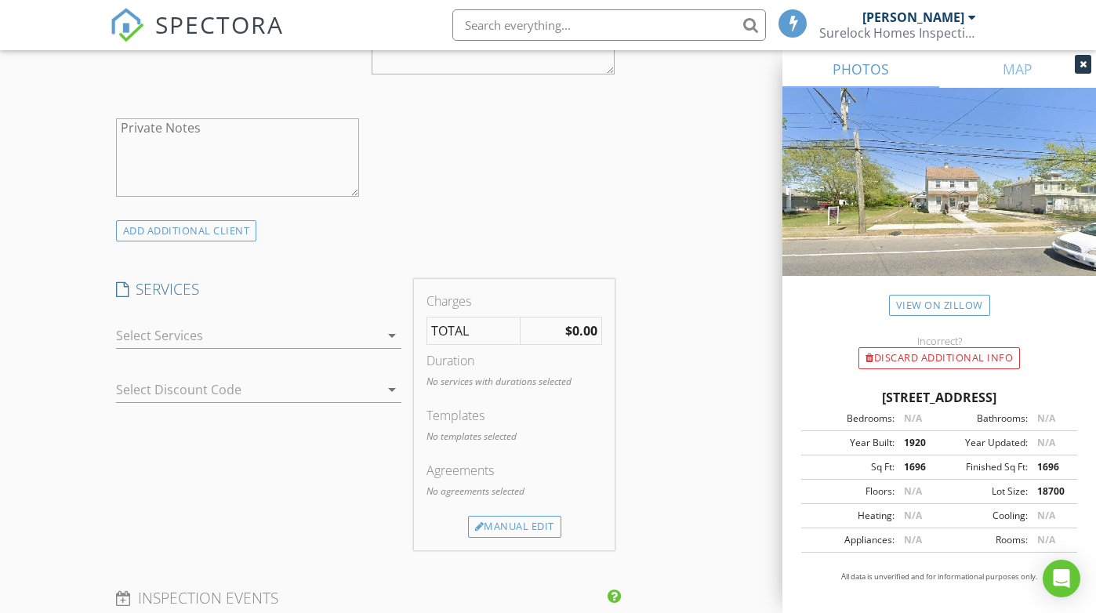
scroll to position [1020, 0]
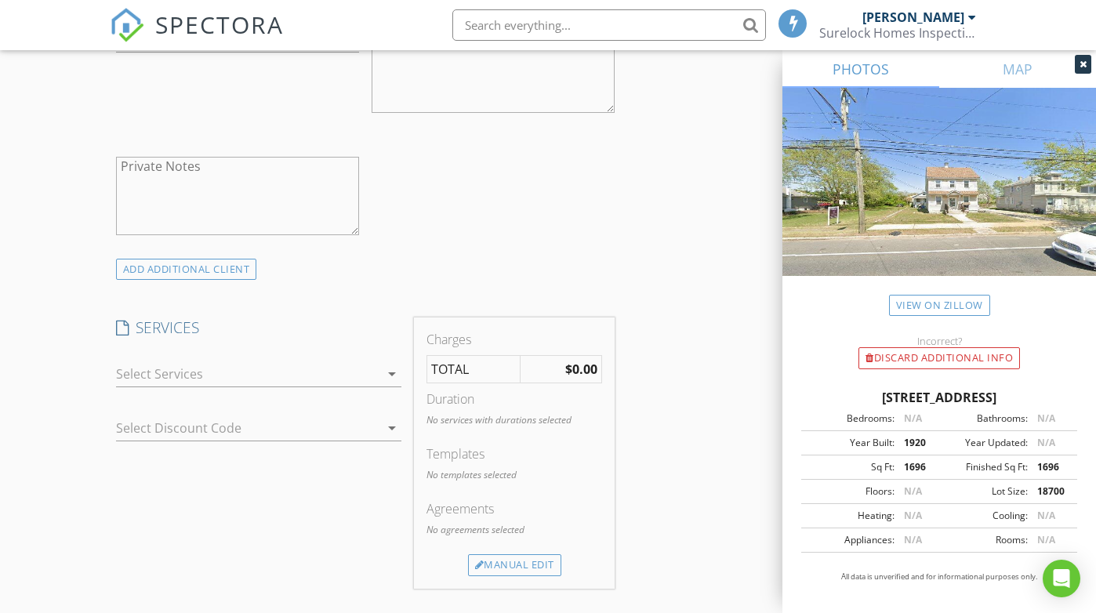
click at [391, 373] on icon "arrow_drop_down" at bounding box center [392, 374] width 19 height 19
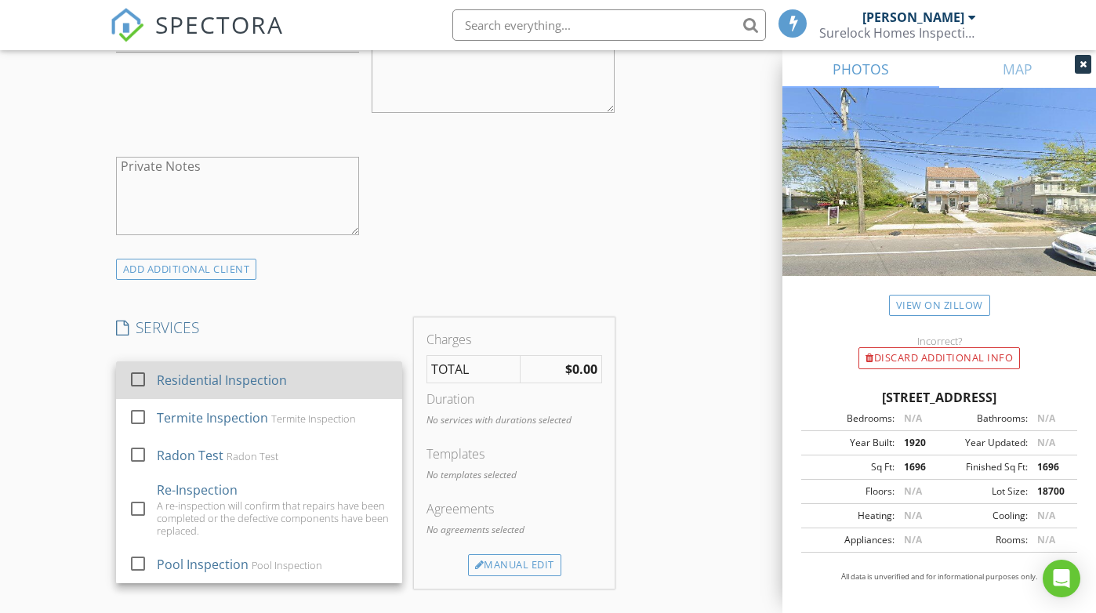
click at [142, 378] on div at bounding box center [138, 379] width 27 height 27
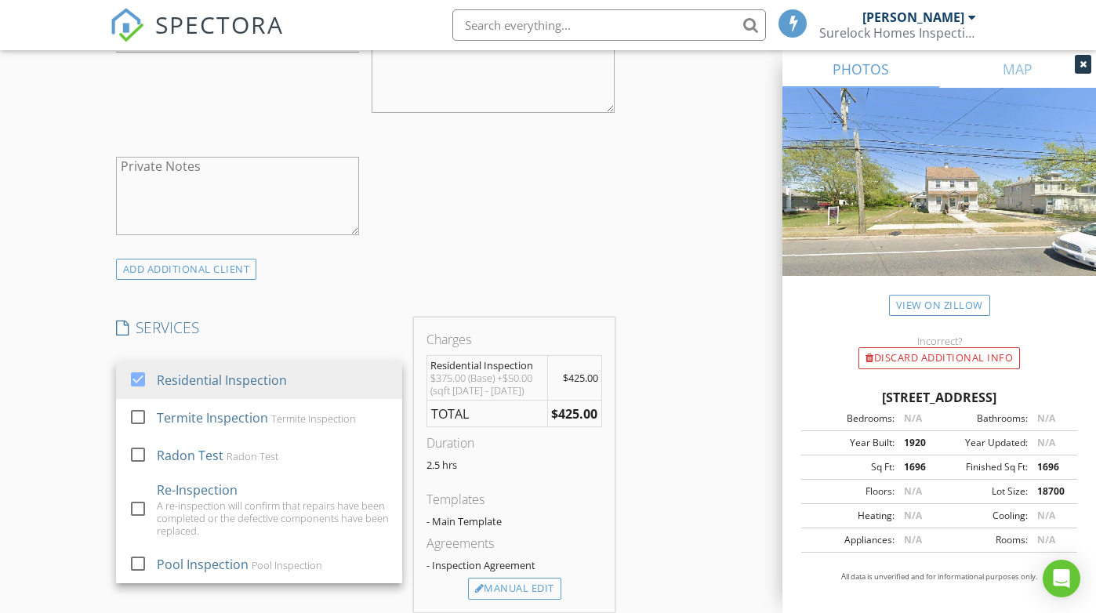
click at [63, 432] on div "New Inspection Click here to use the New Order Form INSPECTOR(S) check_box Jerr…" at bounding box center [548, 433] width 1096 height 2722
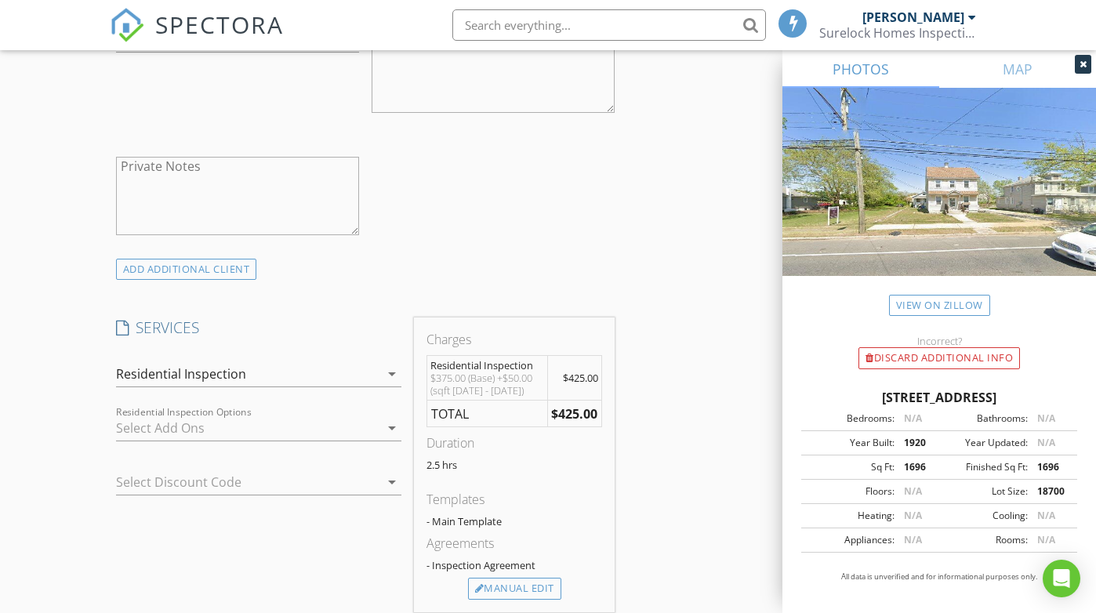
click at [392, 425] on icon "arrow_drop_down" at bounding box center [392, 428] width 19 height 19
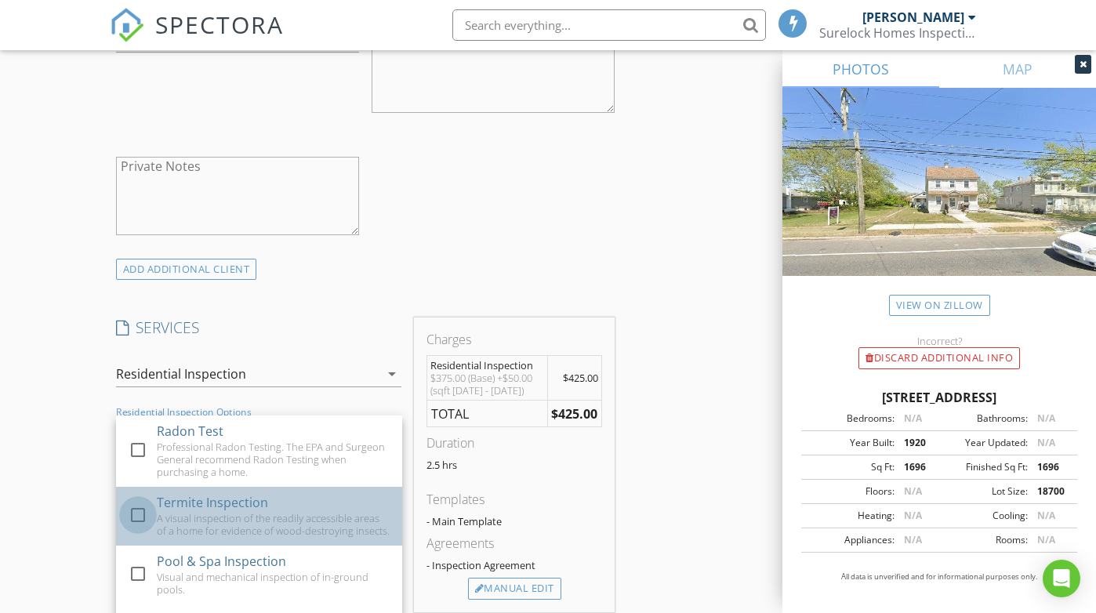
click at [136, 510] on div at bounding box center [138, 515] width 27 height 27
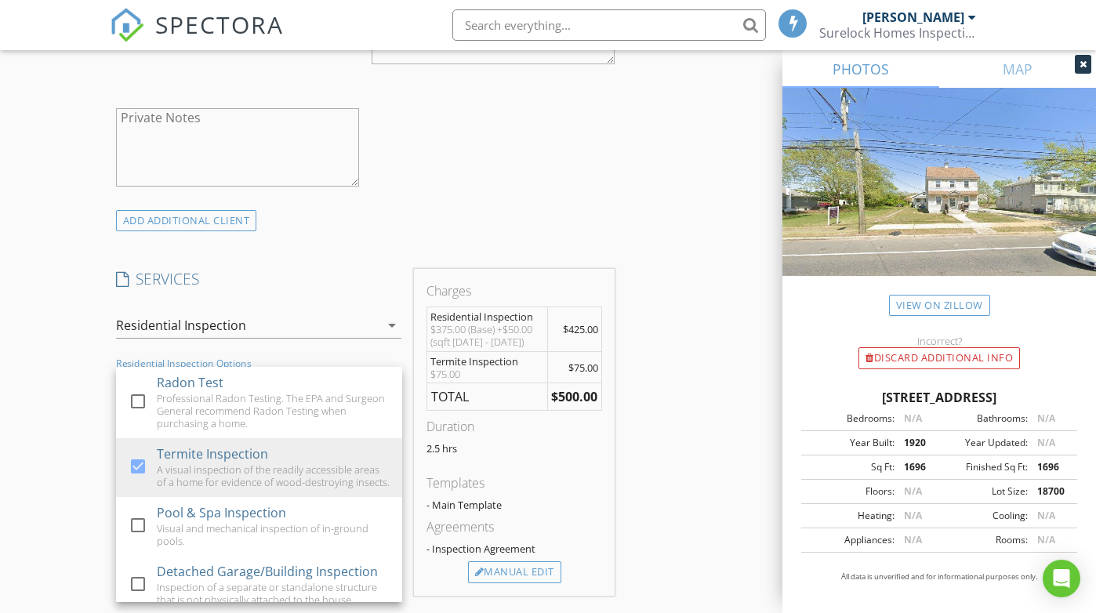
scroll to position [1102, 0]
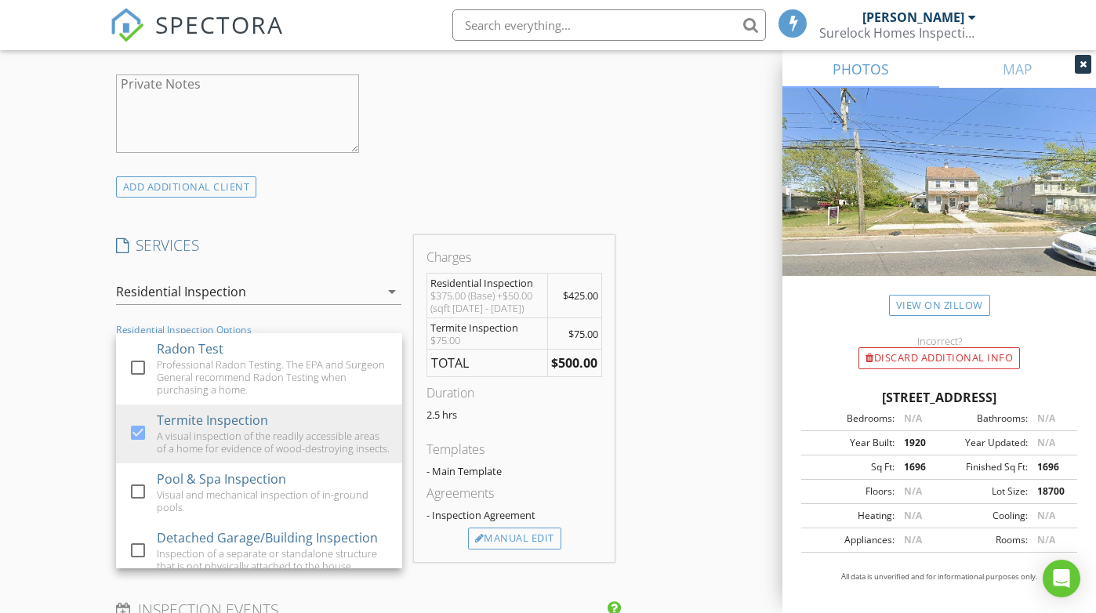
click at [43, 432] on div "New Inspection Click here to use the New Order Form INSPECTOR(S) check_box Jerr…" at bounding box center [548, 366] width 1096 height 2754
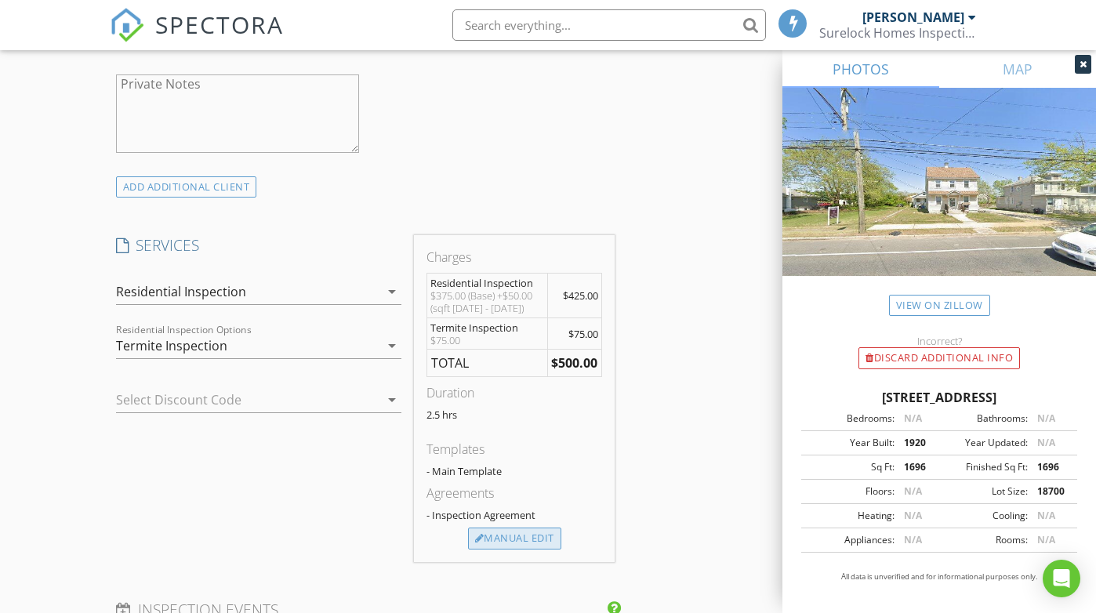
click at [504, 536] on div "Manual Edit" at bounding box center [514, 539] width 93 height 22
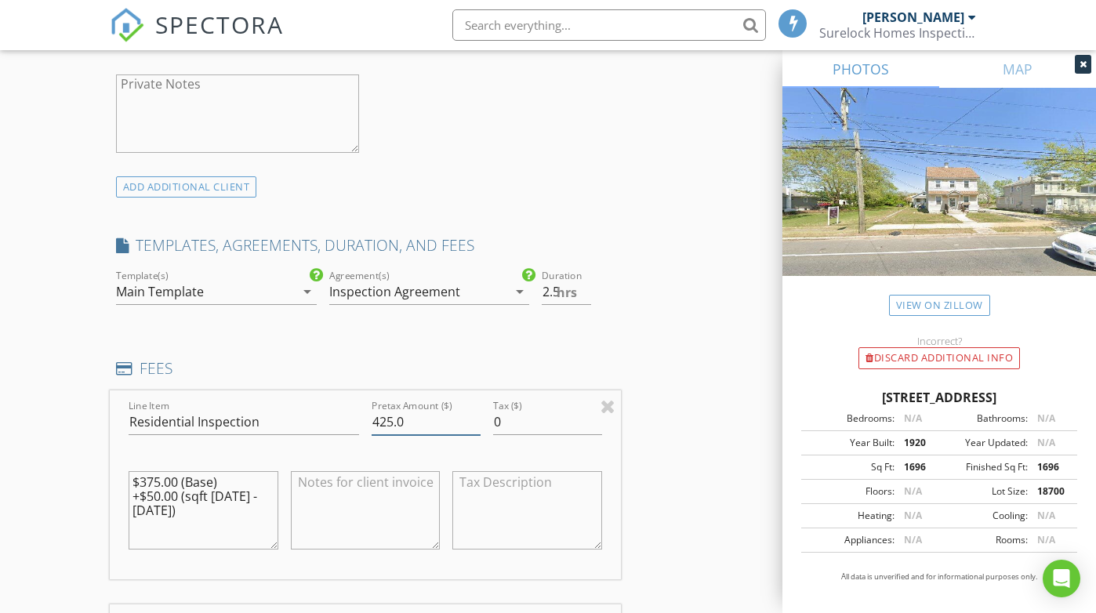
click at [379, 418] on input "425.0" at bounding box center [426, 422] width 109 height 26
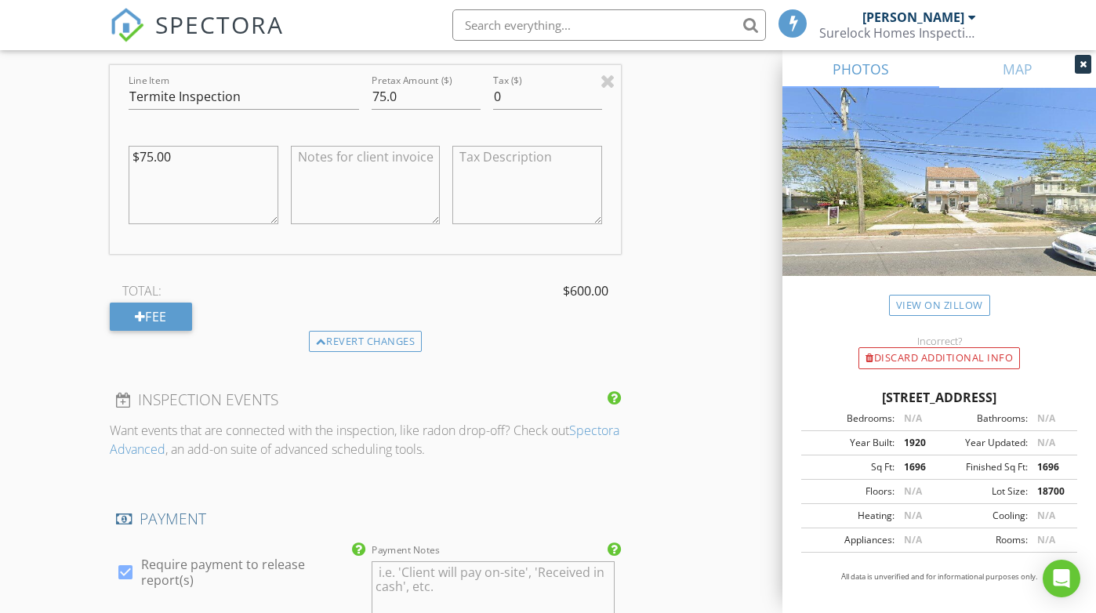
scroll to position [1665, 0]
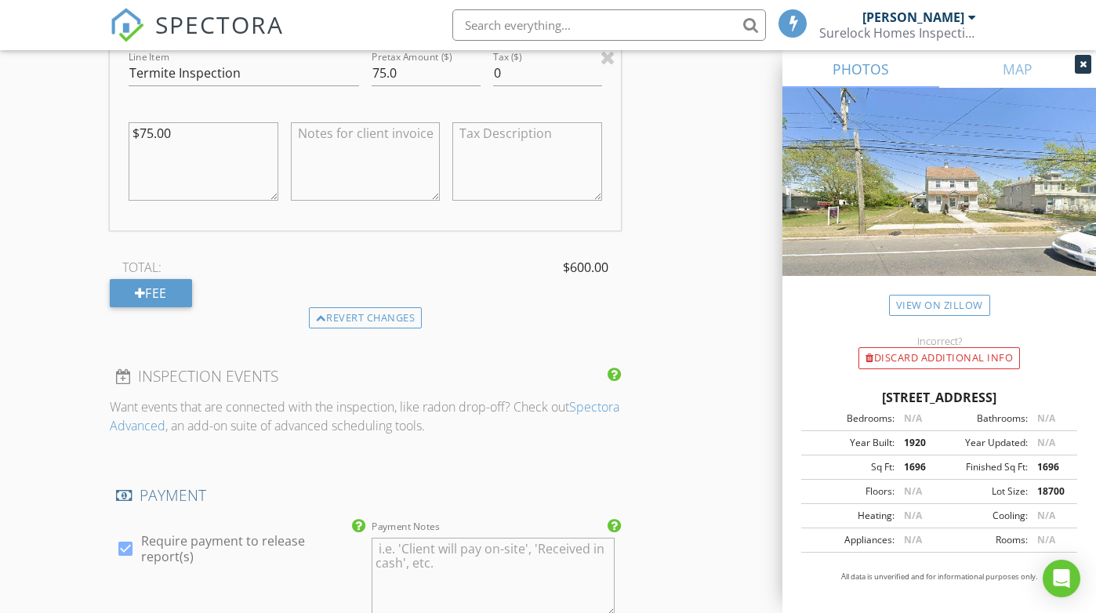
type input "525.0"
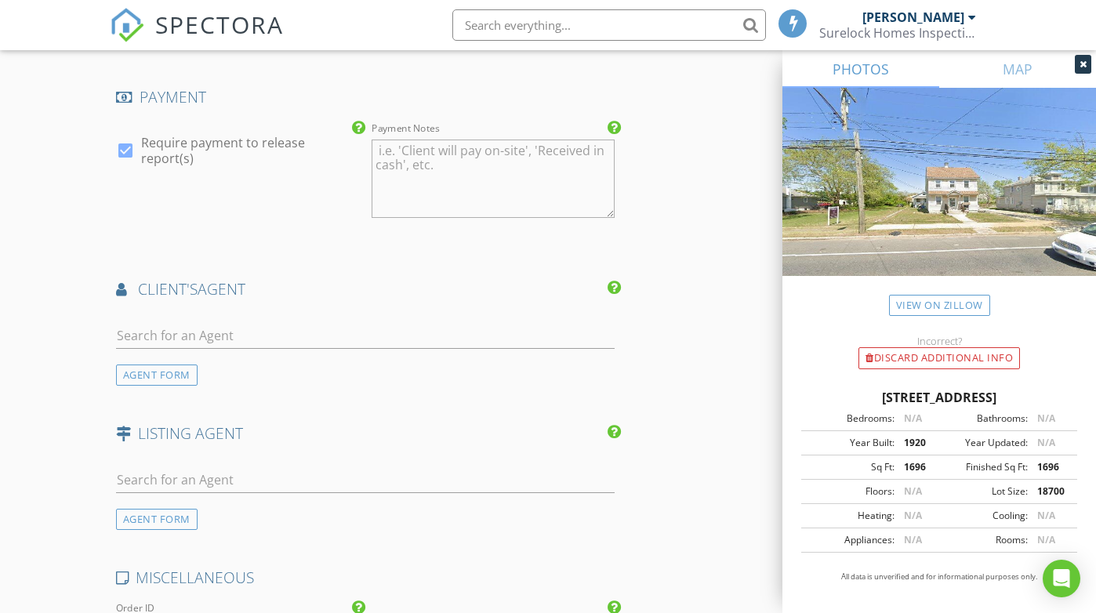
scroll to position [2072, 0]
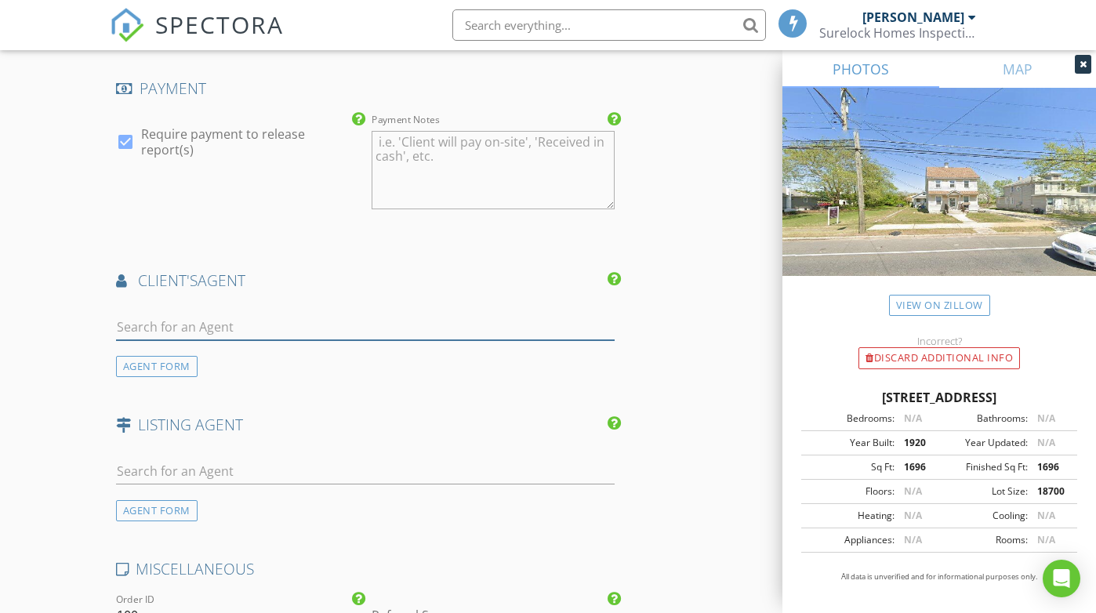
click at [190, 323] on input "text" at bounding box center [365, 327] width 499 height 26
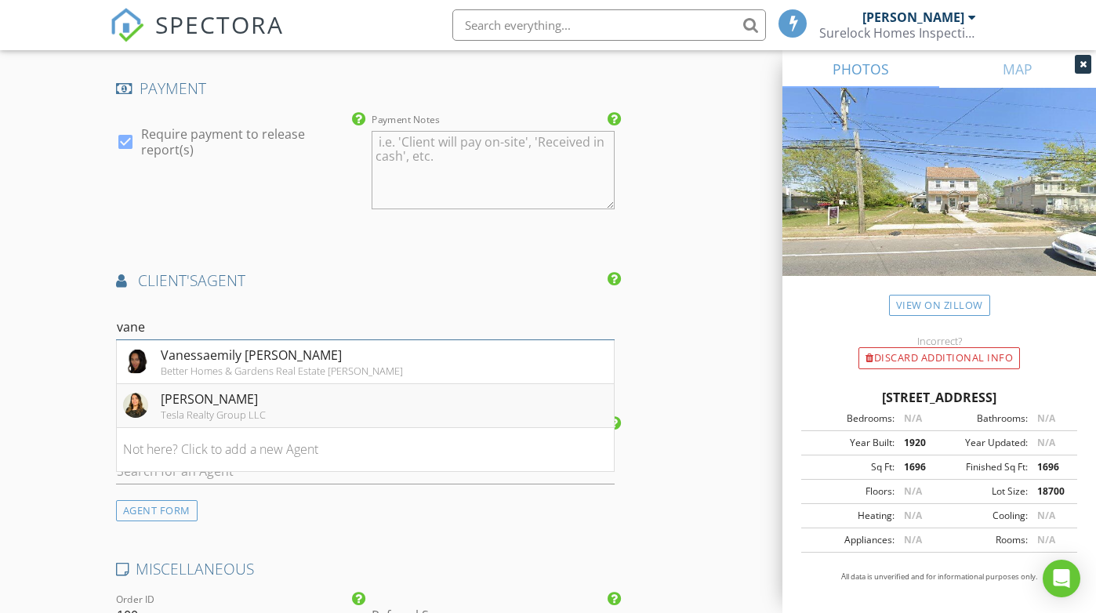
type input "vane"
click at [213, 403] on div "Vanessa Maldonado" at bounding box center [213, 399] width 105 height 19
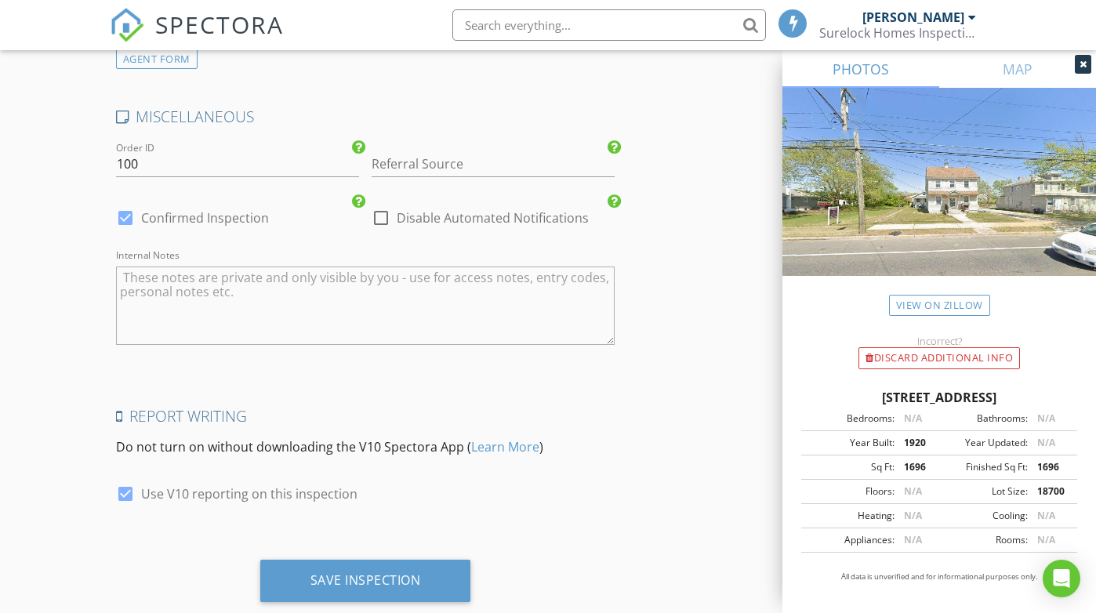
scroll to position [2919, 0]
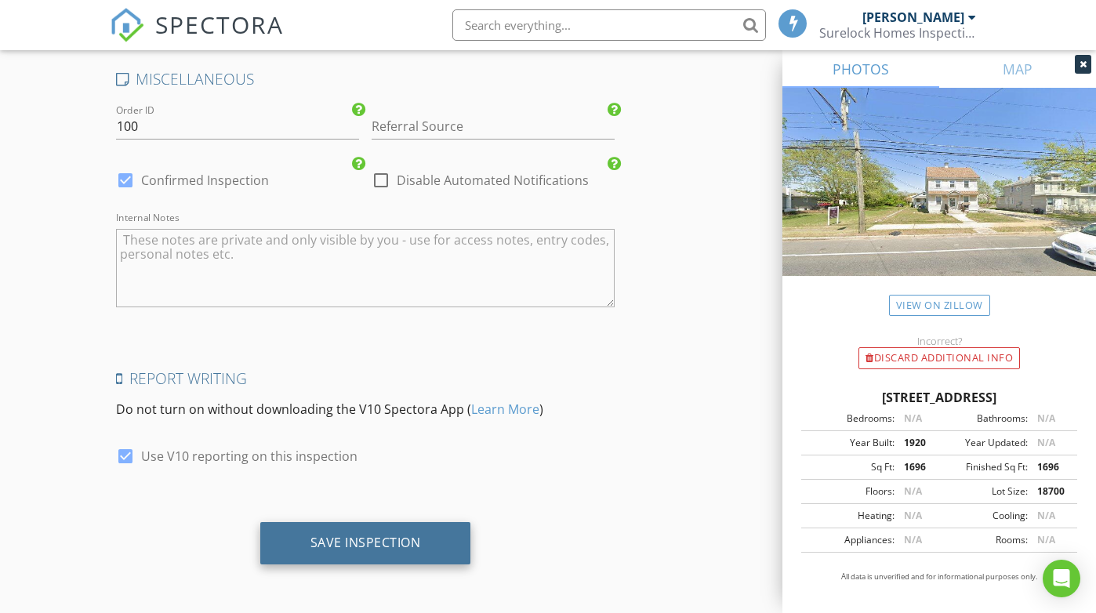
click at [317, 529] on div "Save Inspection" at bounding box center [365, 543] width 211 height 42
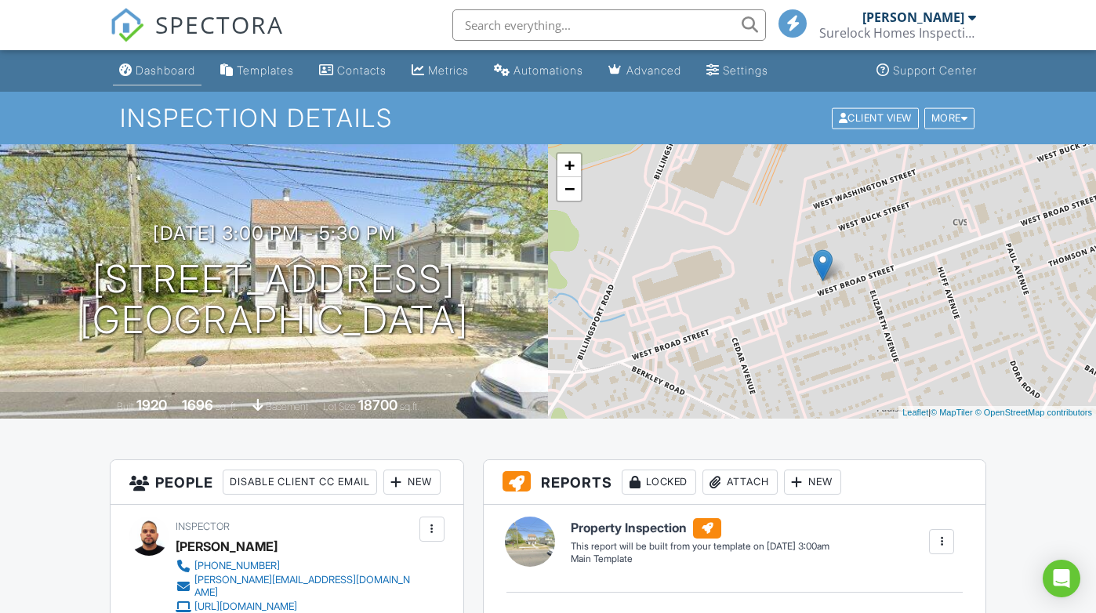
click at [165, 72] on div "Dashboard" at bounding box center [166, 70] width 60 height 13
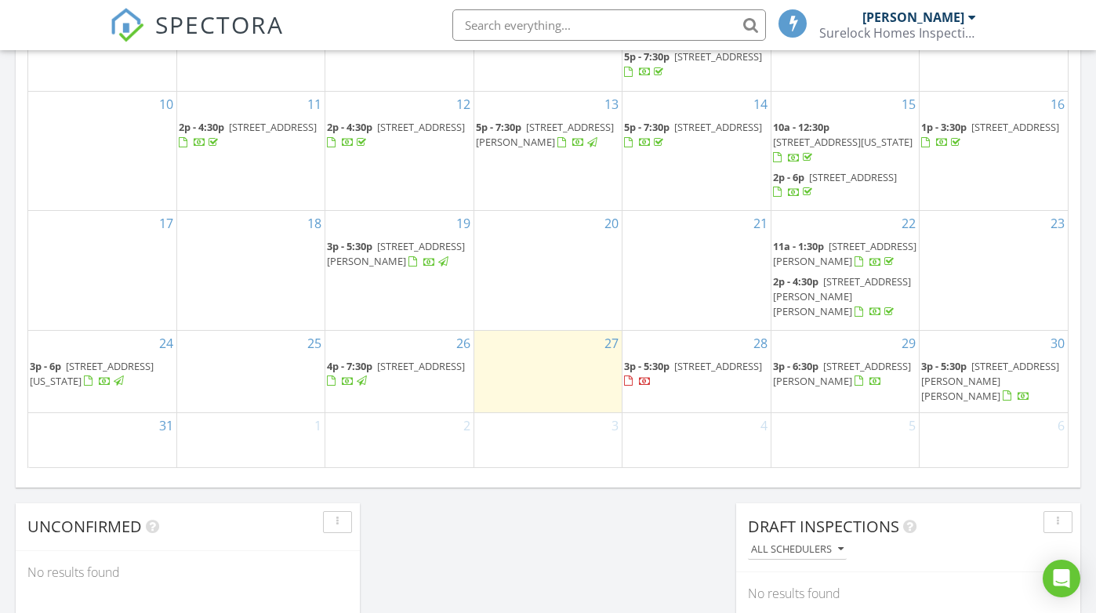
scroll to position [974, 0]
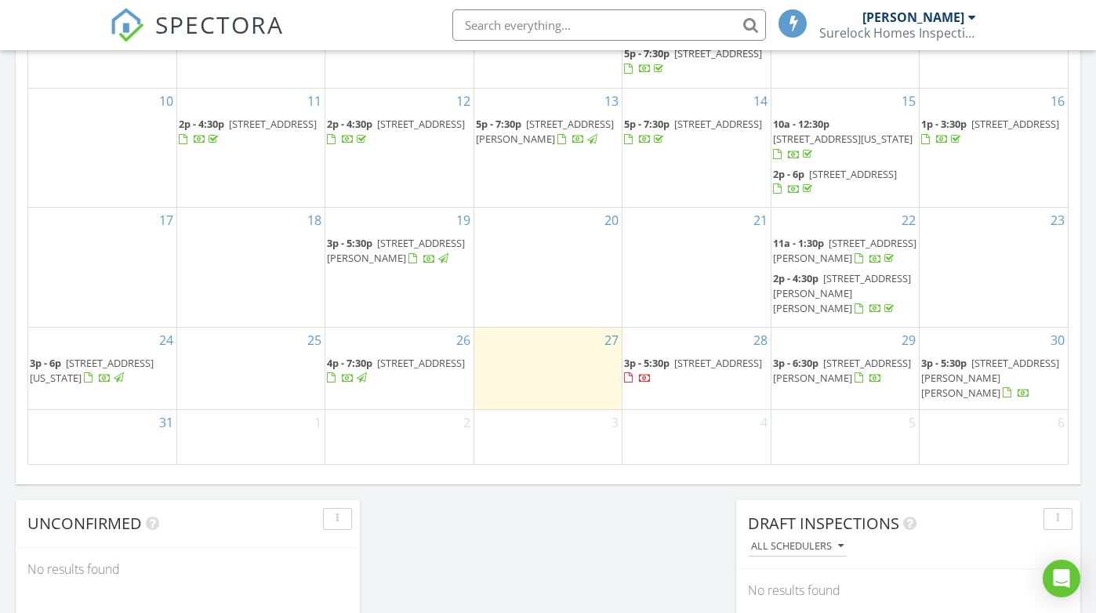
click at [696, 357] on span "[STREET_ADDRESS]" at bounding box center [718, 363] width 88 height 14
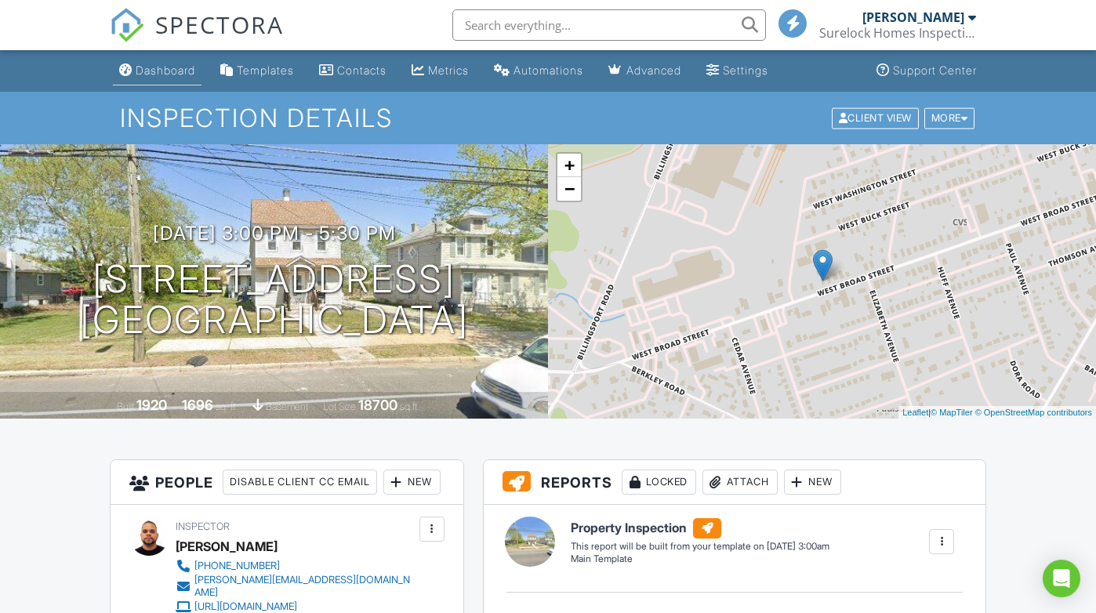
click at [154, 71] on div "Dashboard" at bounding box center [166, 70] width 60 height 13
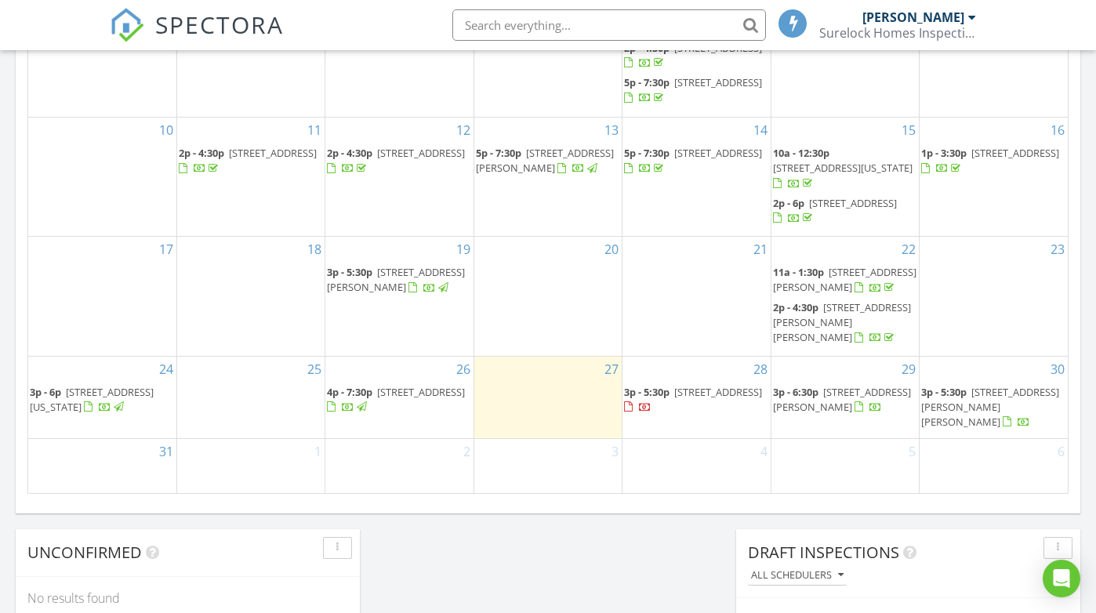
scroll to position [938, 0]
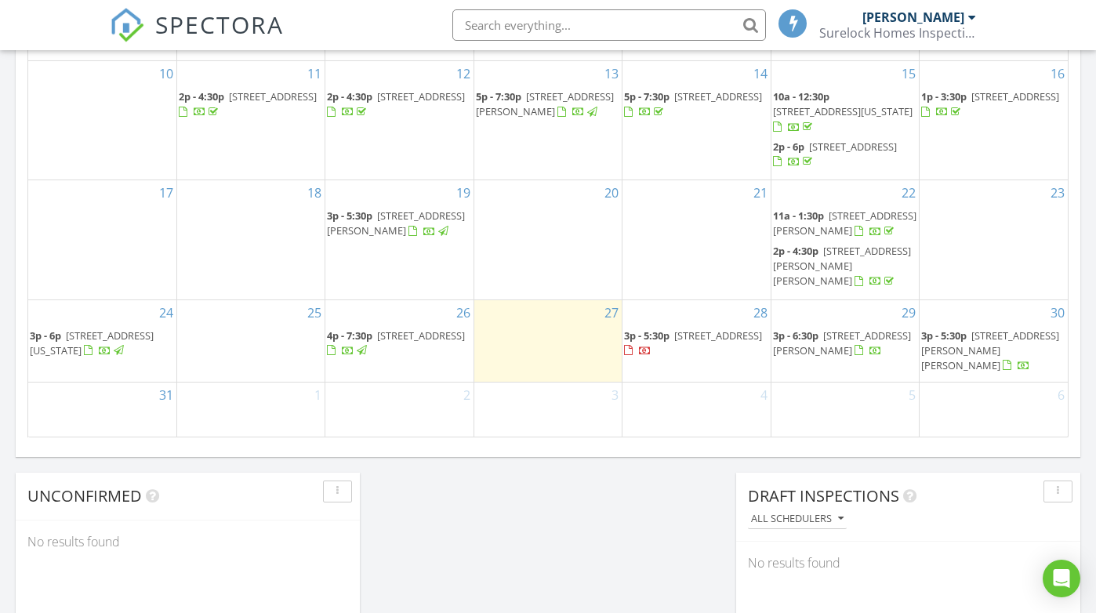
scroll to position [998, 0]
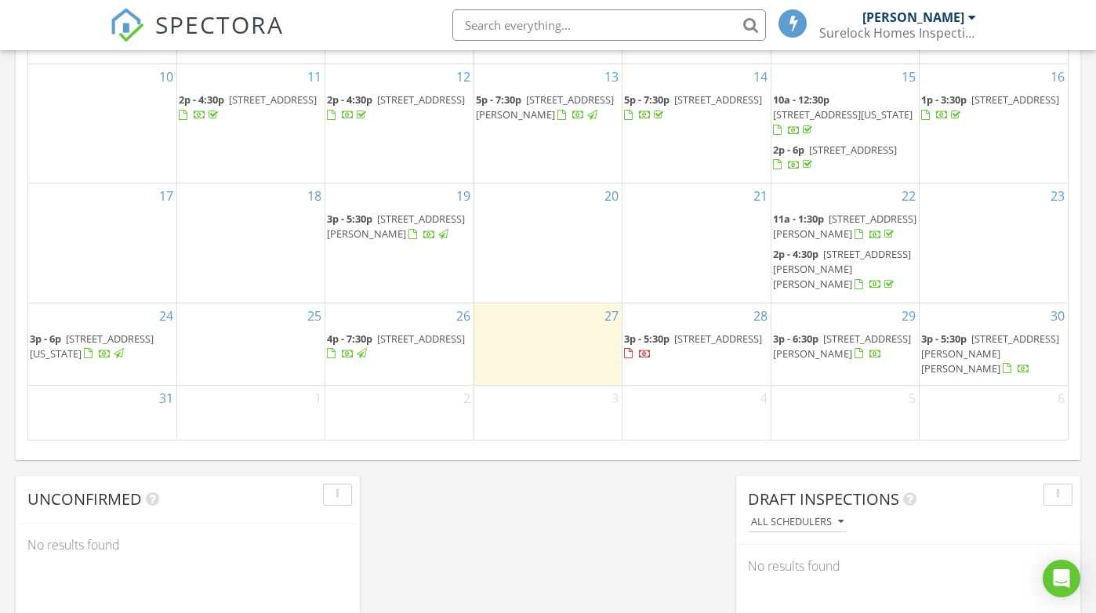
click at [407, 332] on span "[STREET_ADDRESS]" at bounding box center [421, 339] width 88 height 14
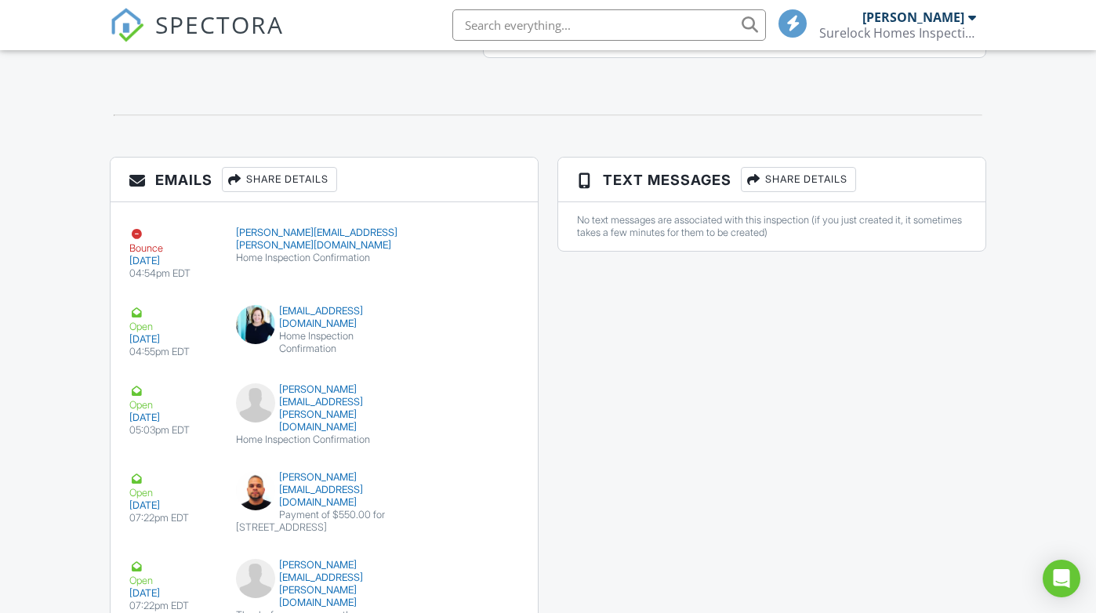
scroll to position [2096, 0]
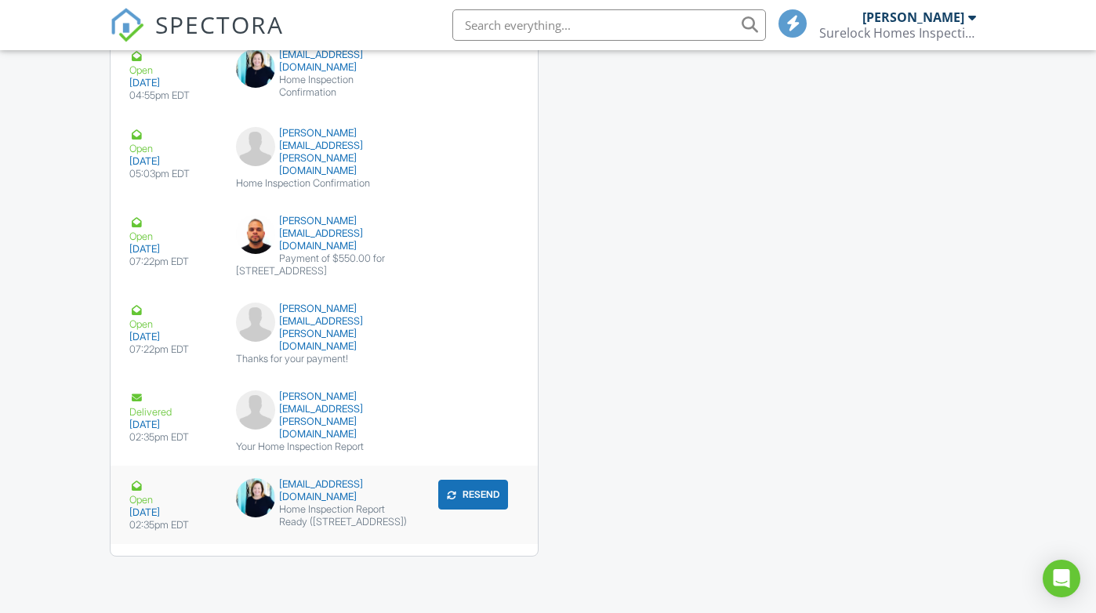
click at [303, 478] on div "shannonoberman@gmail.com" at bounding box center [324, 490] width 176 height 25
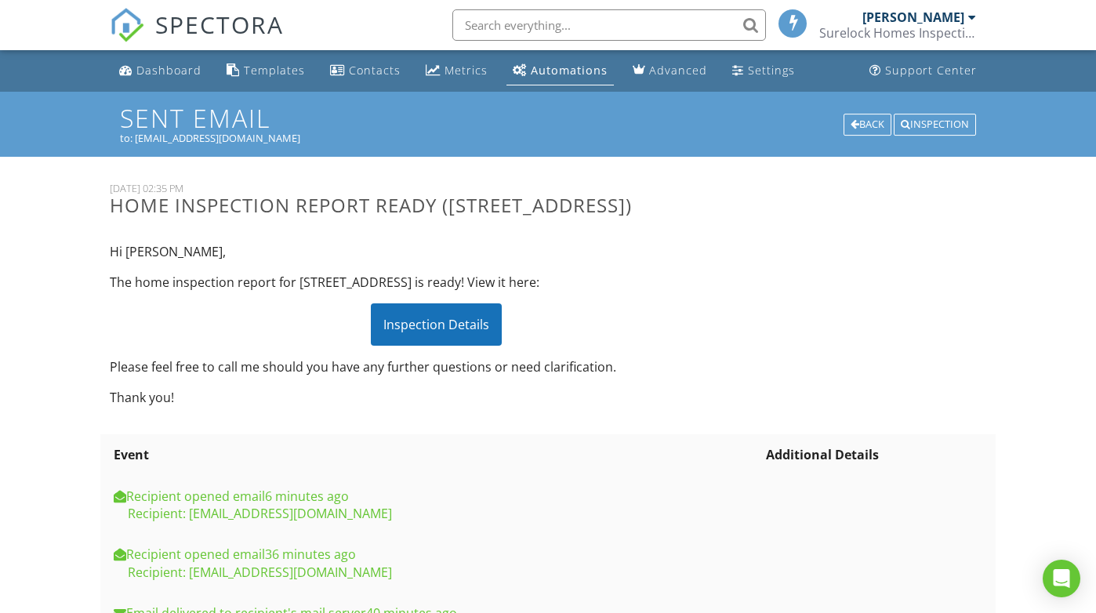
click at [447, 343] on div "Inspection Details" at bounding box center [436, 324] width 131 height 42
